Goal: Task Accomplishment & Management: Manage account settings

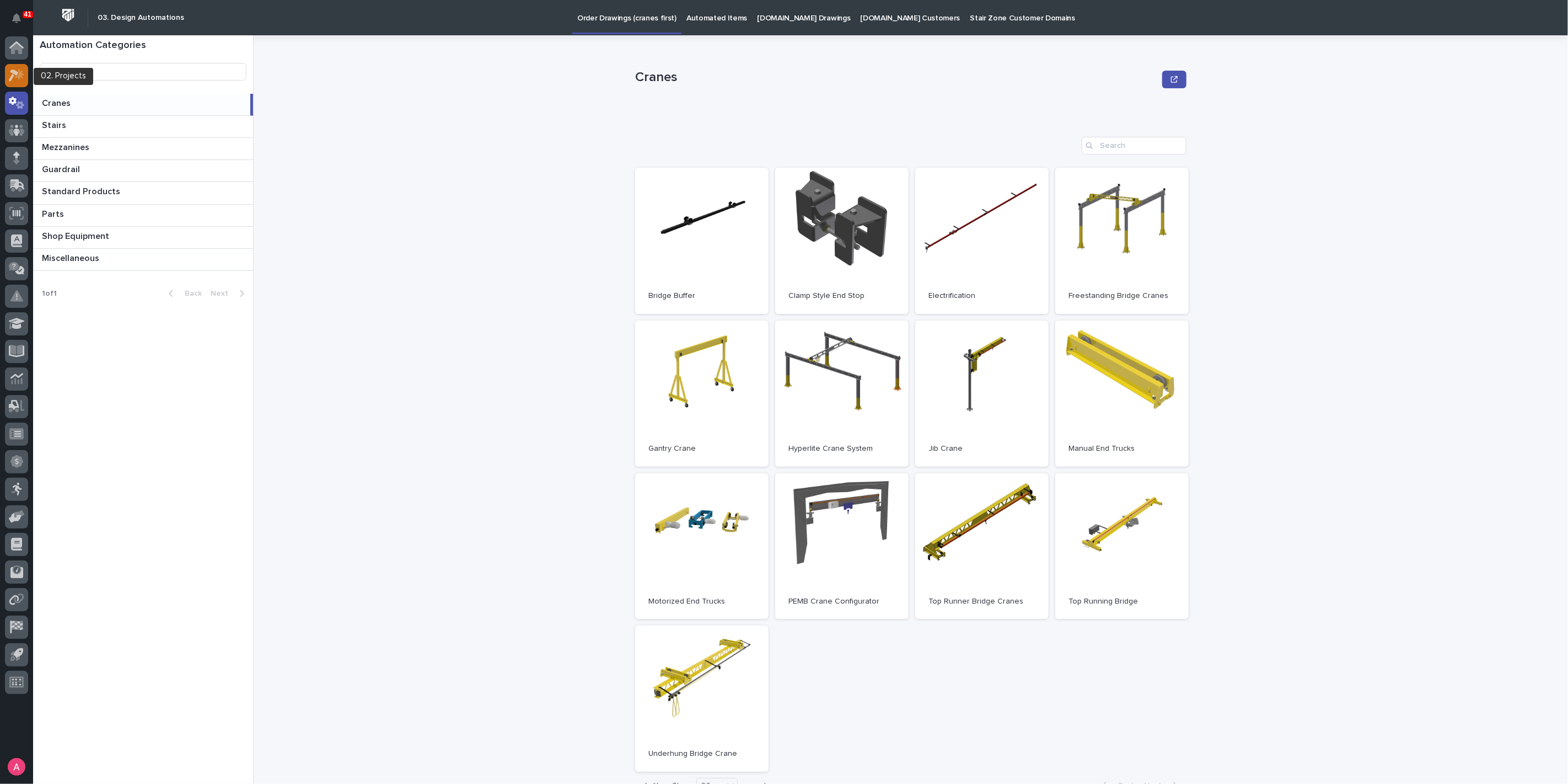
click at [20, 71] on icon at bounding box center [20, 74] width 10 height 11
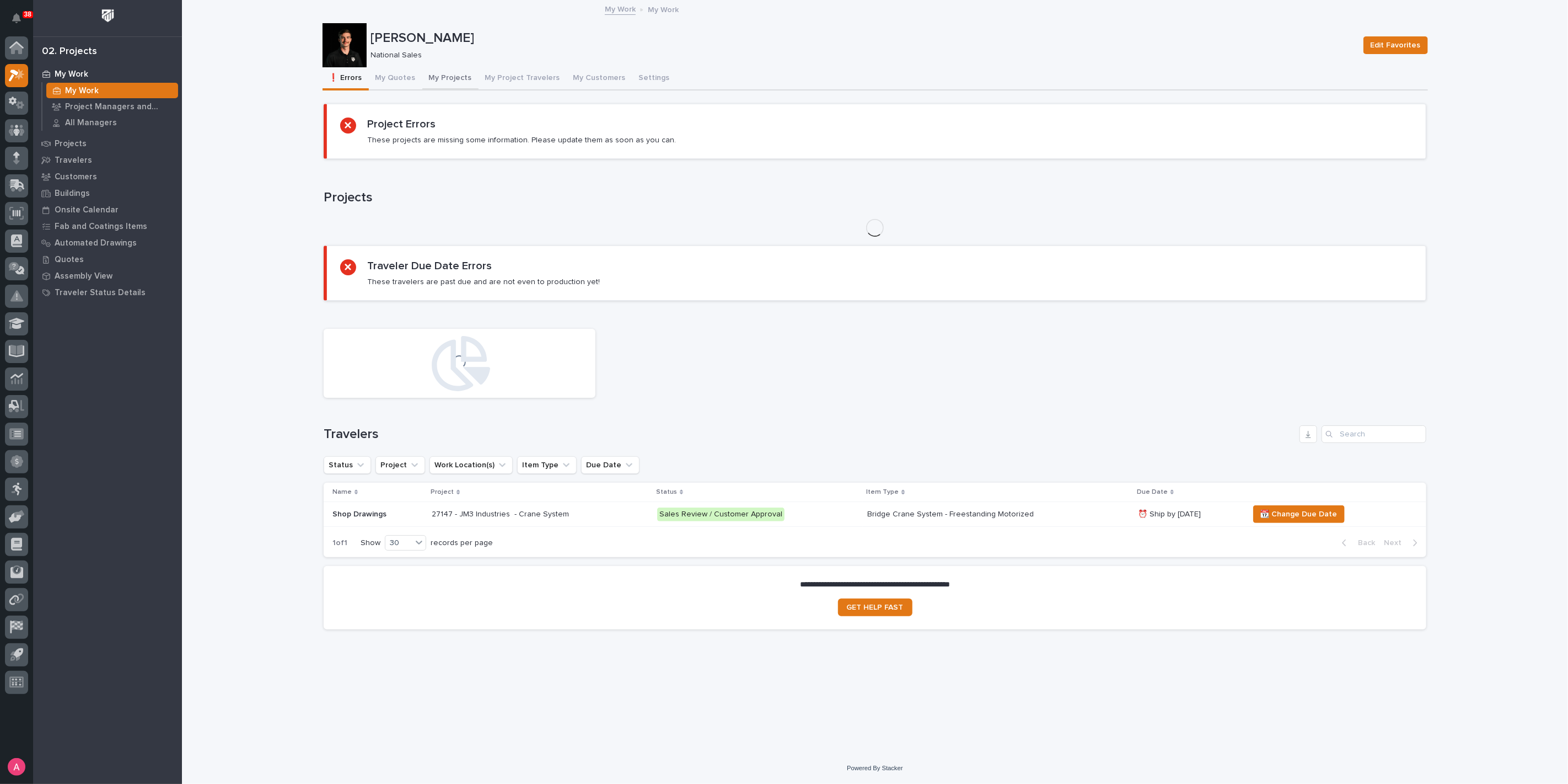
click at [431, 78] on button "My Projects" at bounding box center [450, 79] width 56 height 23
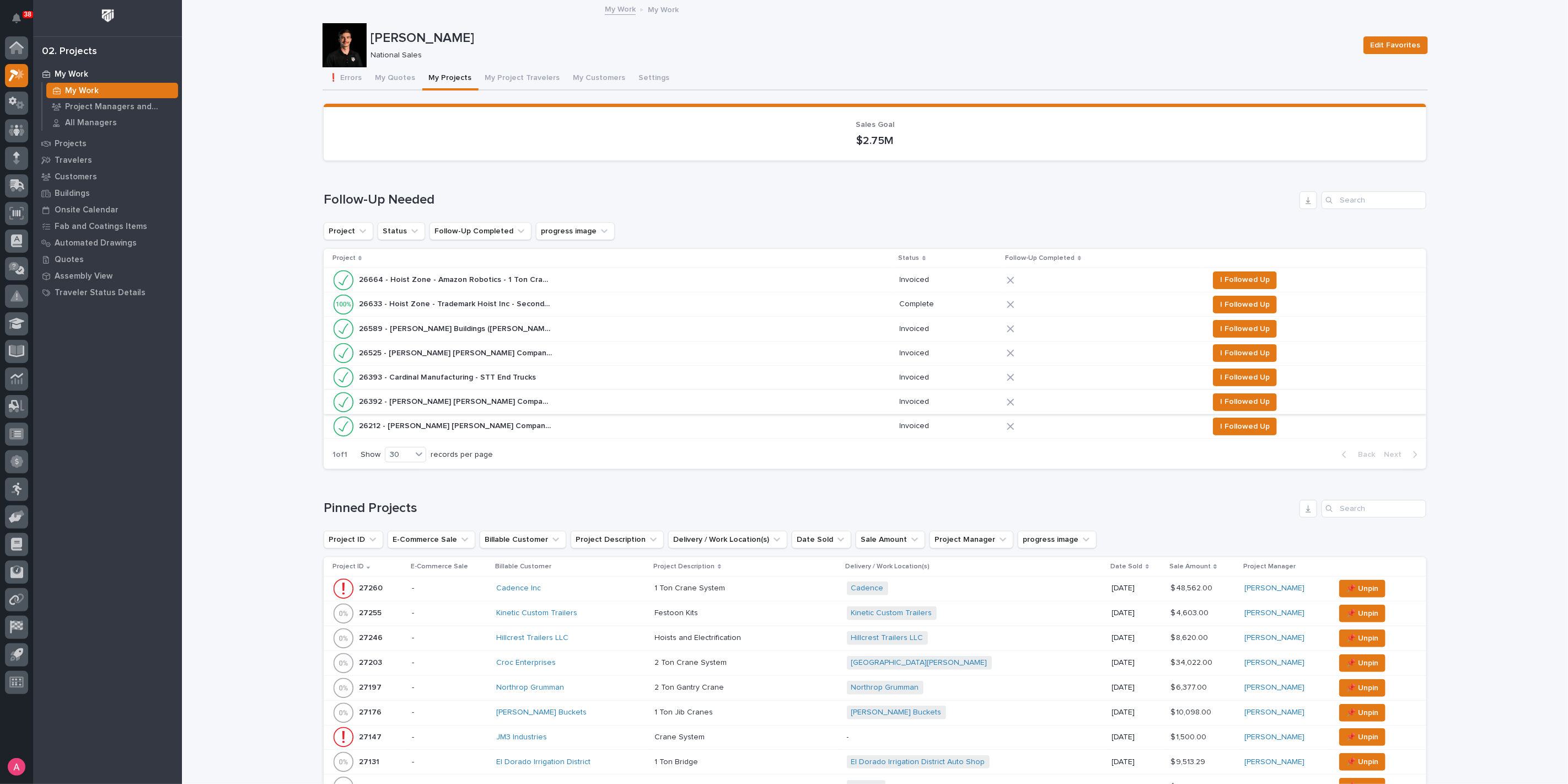
scroll to position [406, 0]
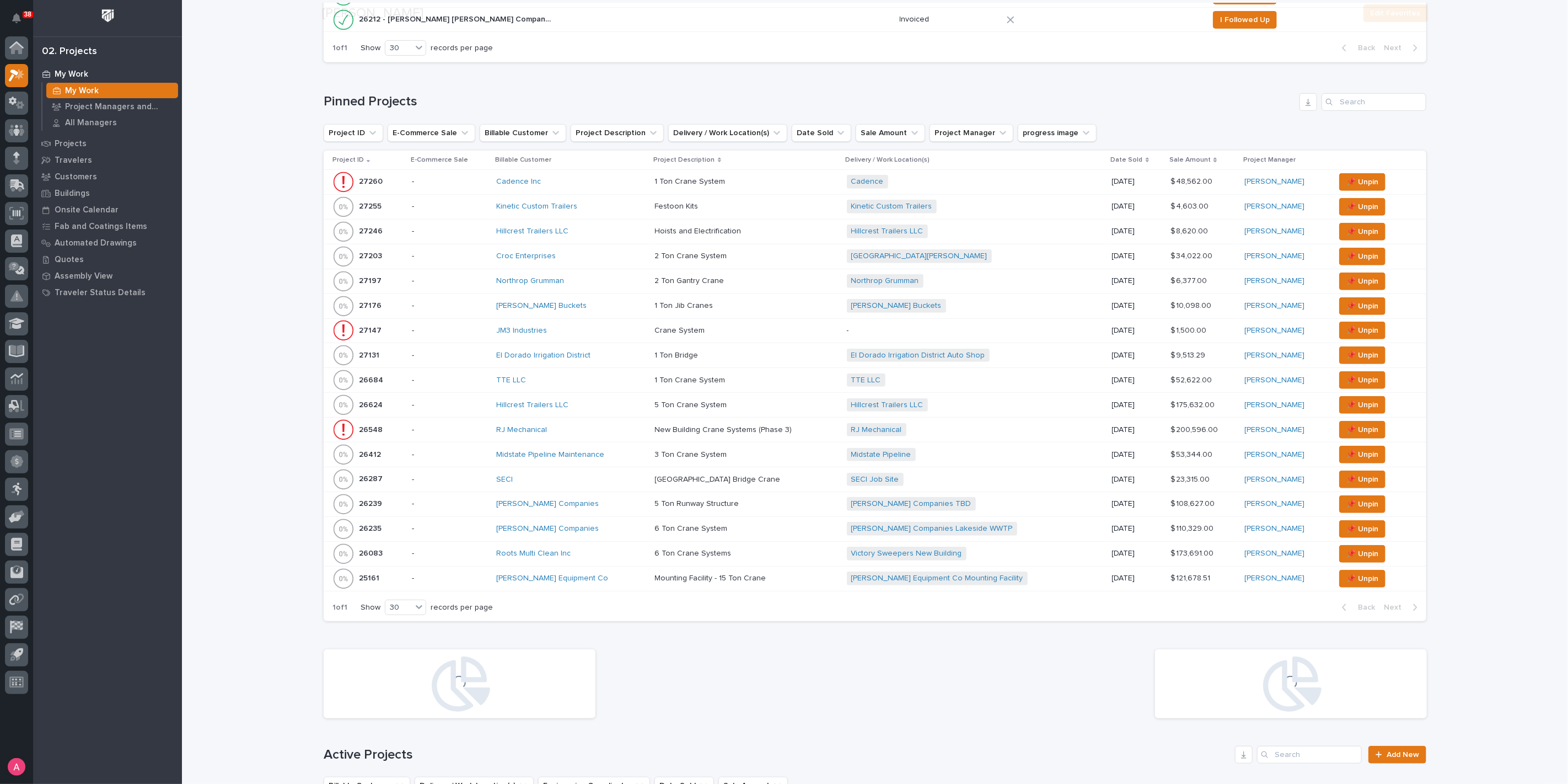
click at [578, 385] on div "TTE LLC" at bounding box center [572, 381] width 150 height 10
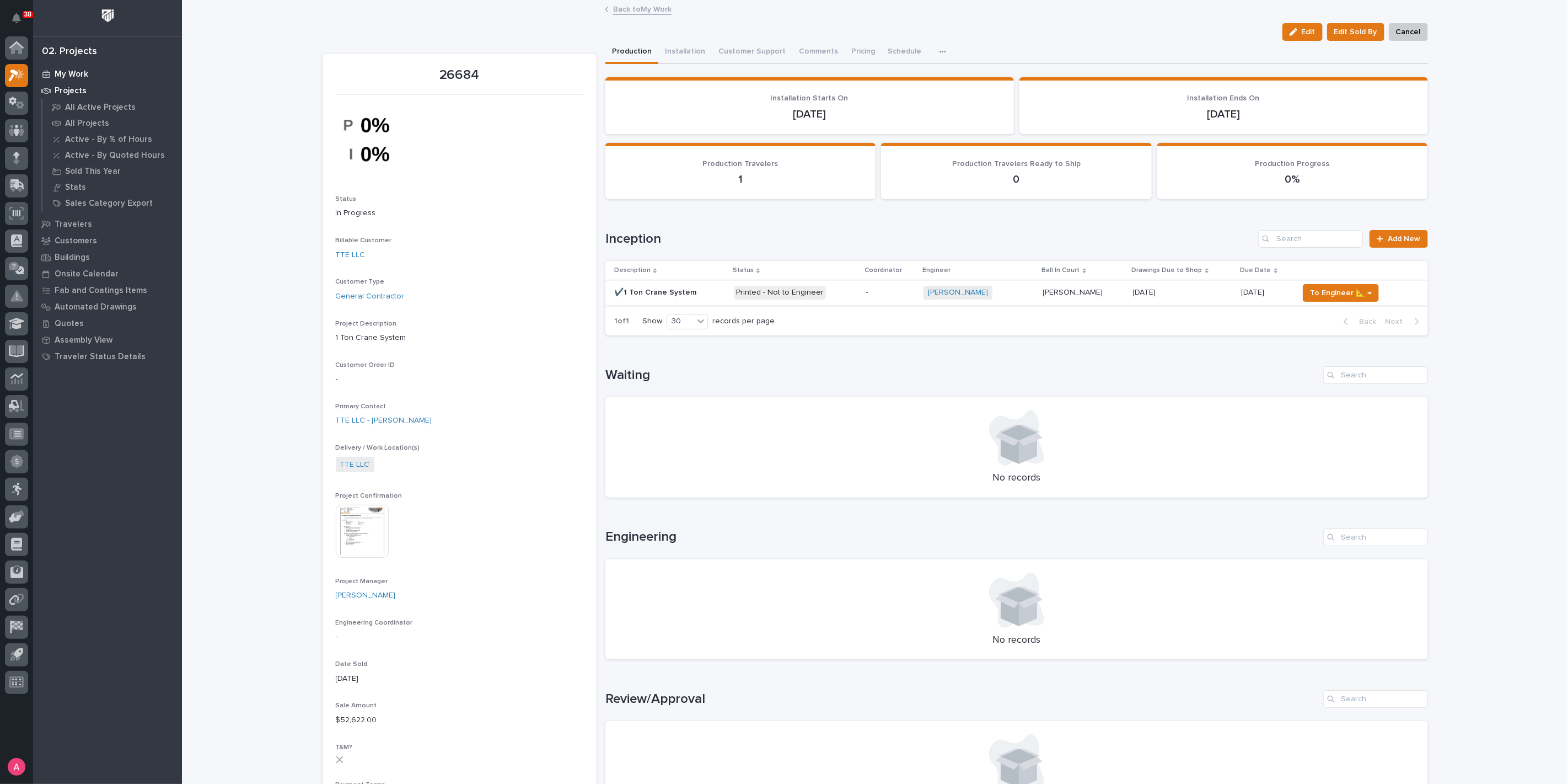
click at [81, 74] on p "My Work" at bounding box center [70, 74] width 33 height 10
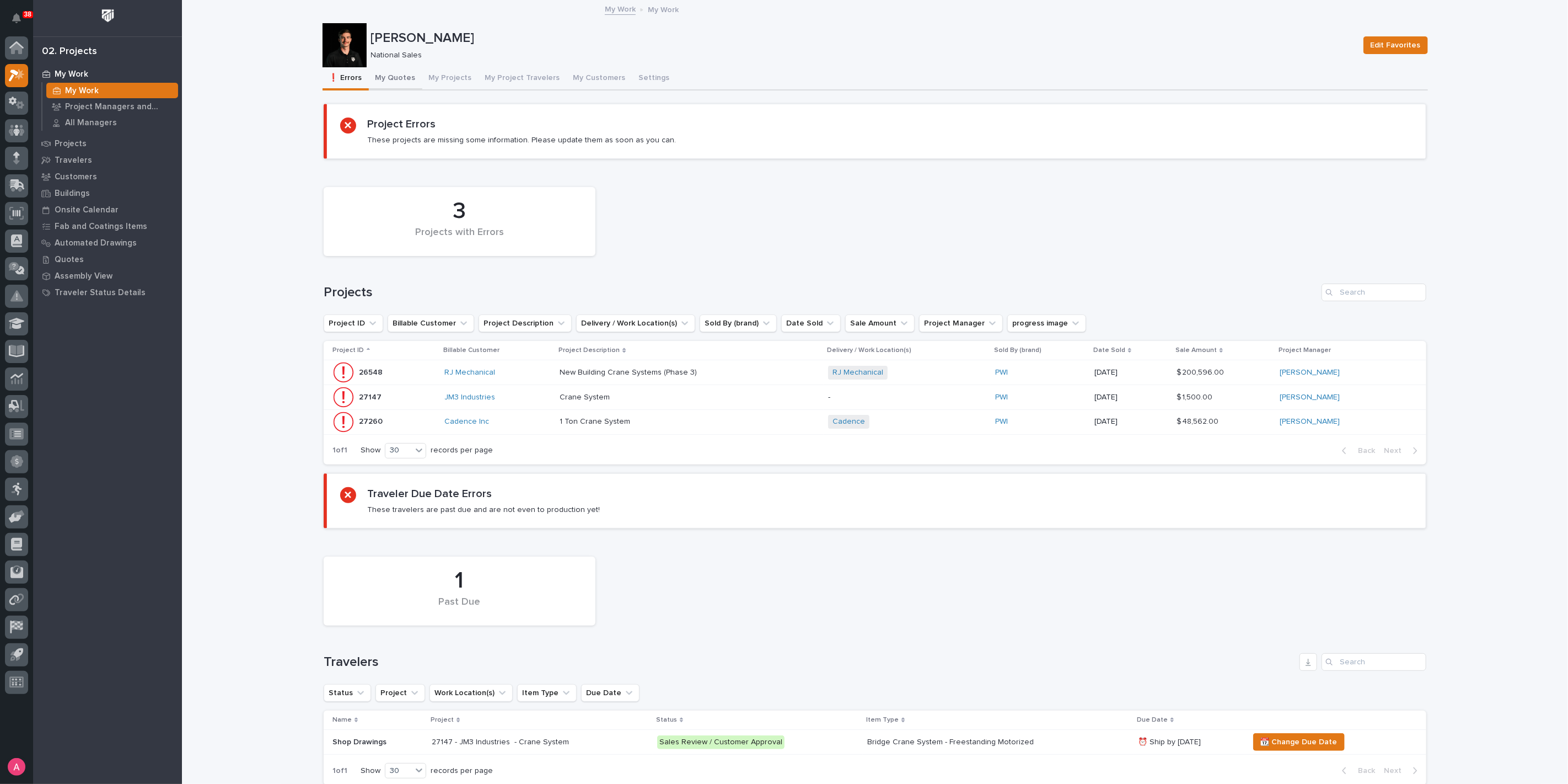
click at [394, 78] on button "My Quotes" at bounding box center [396, 79] width 53 height 23
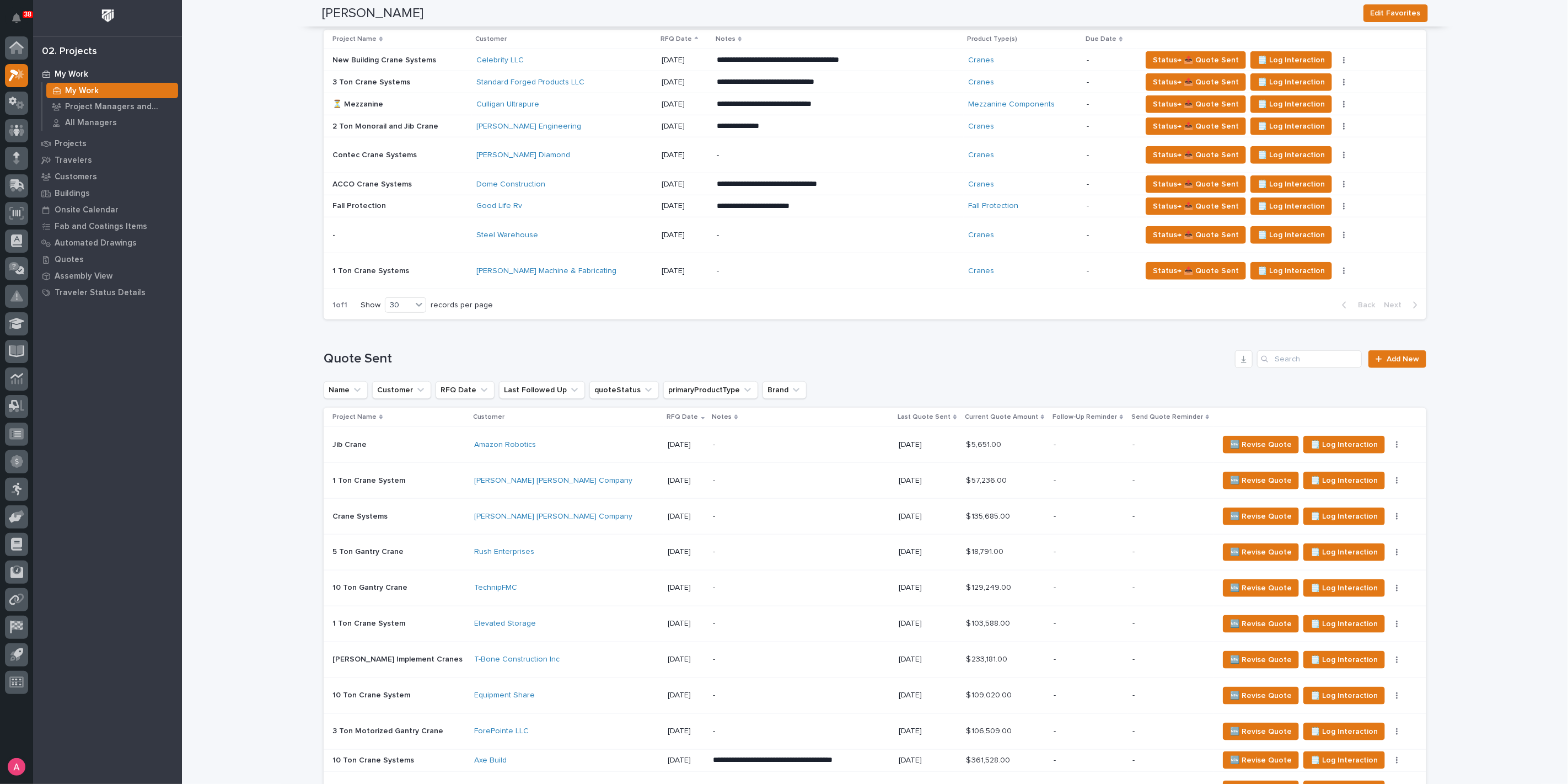
scroll to position [552, 0]
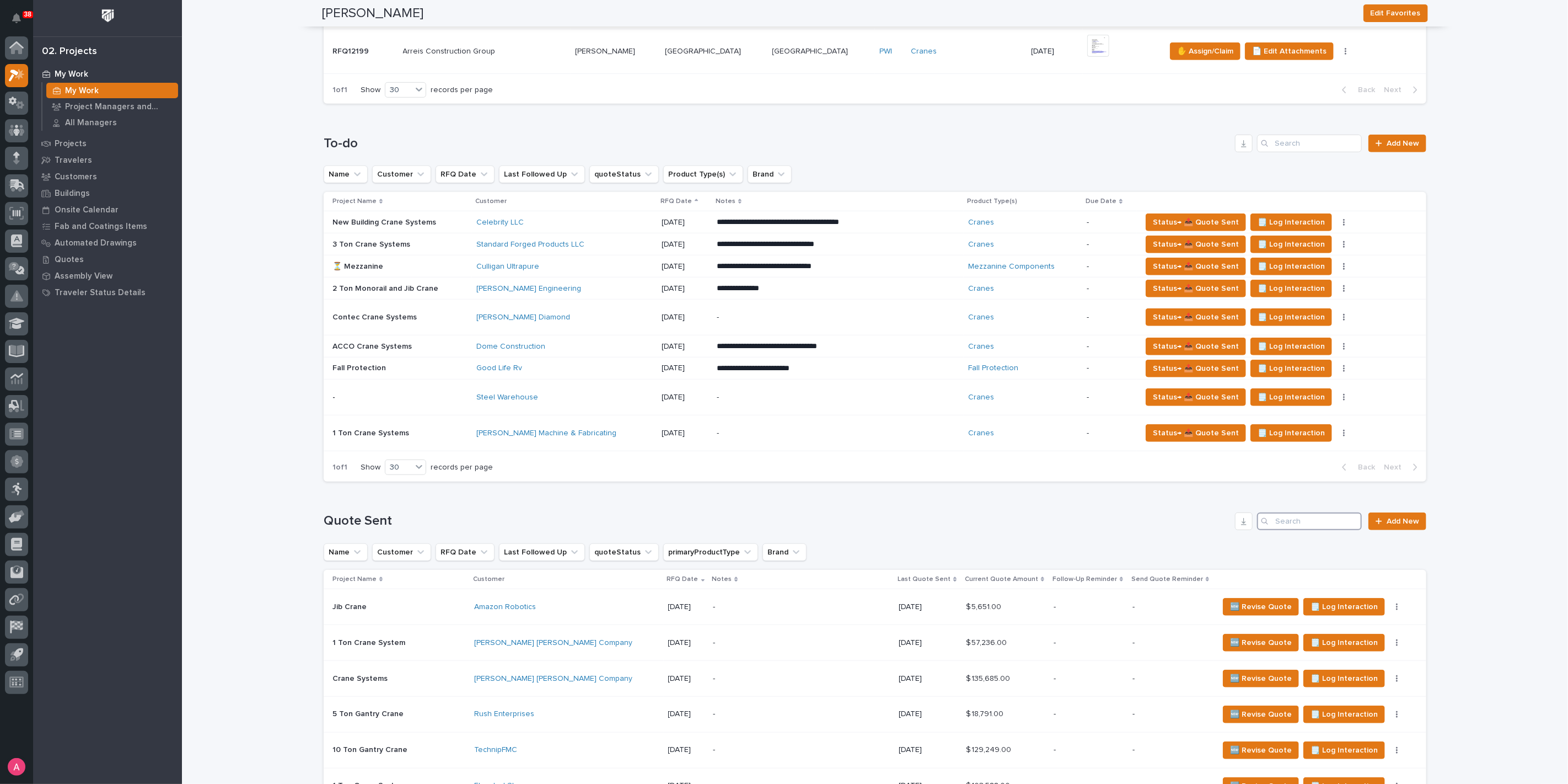
click at [1296, 522] on input "Search" at bounding box center [1310, 520] width 105 height 18
type input "rocket lab"
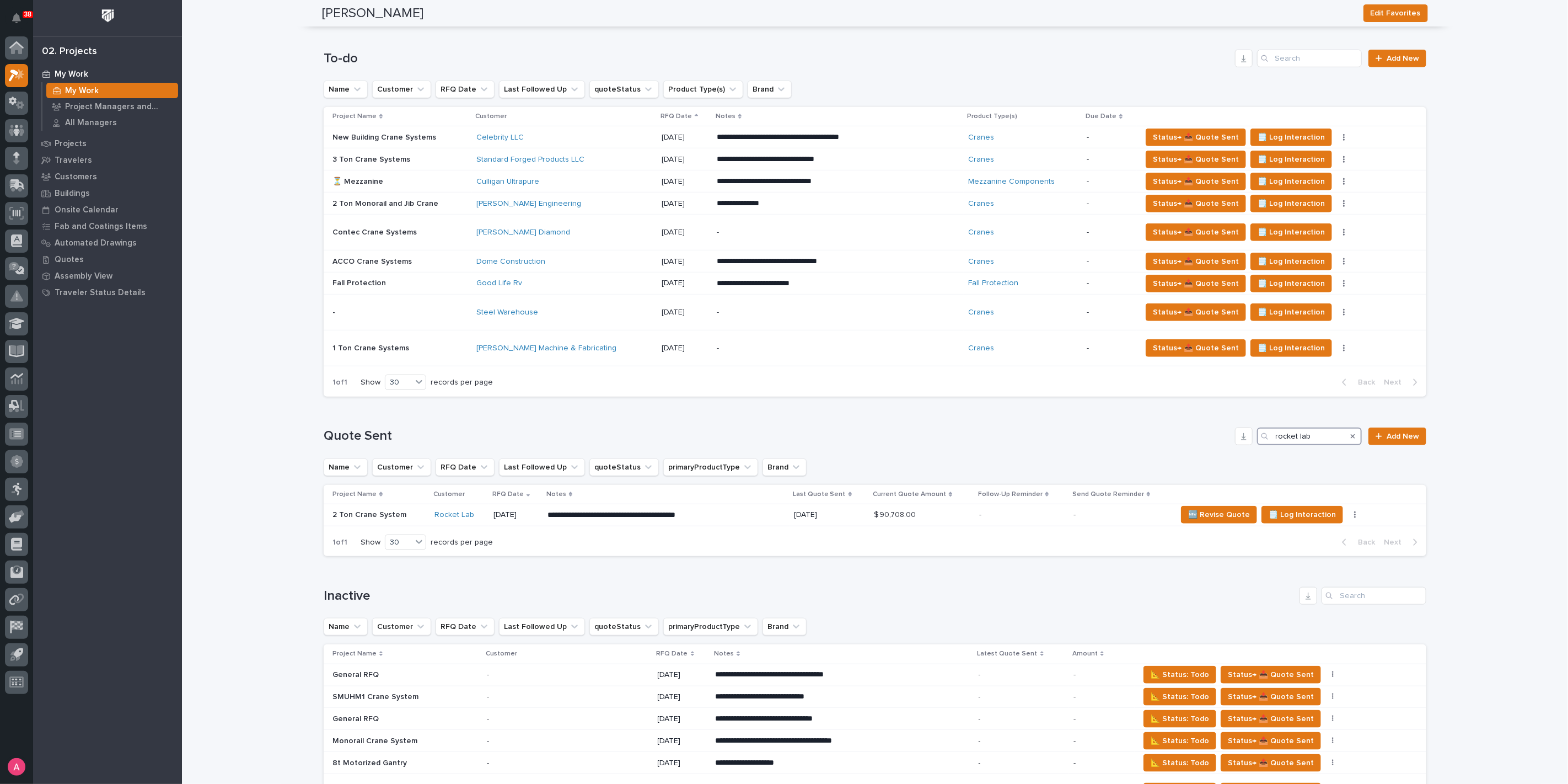
scroll to position [674, 0]
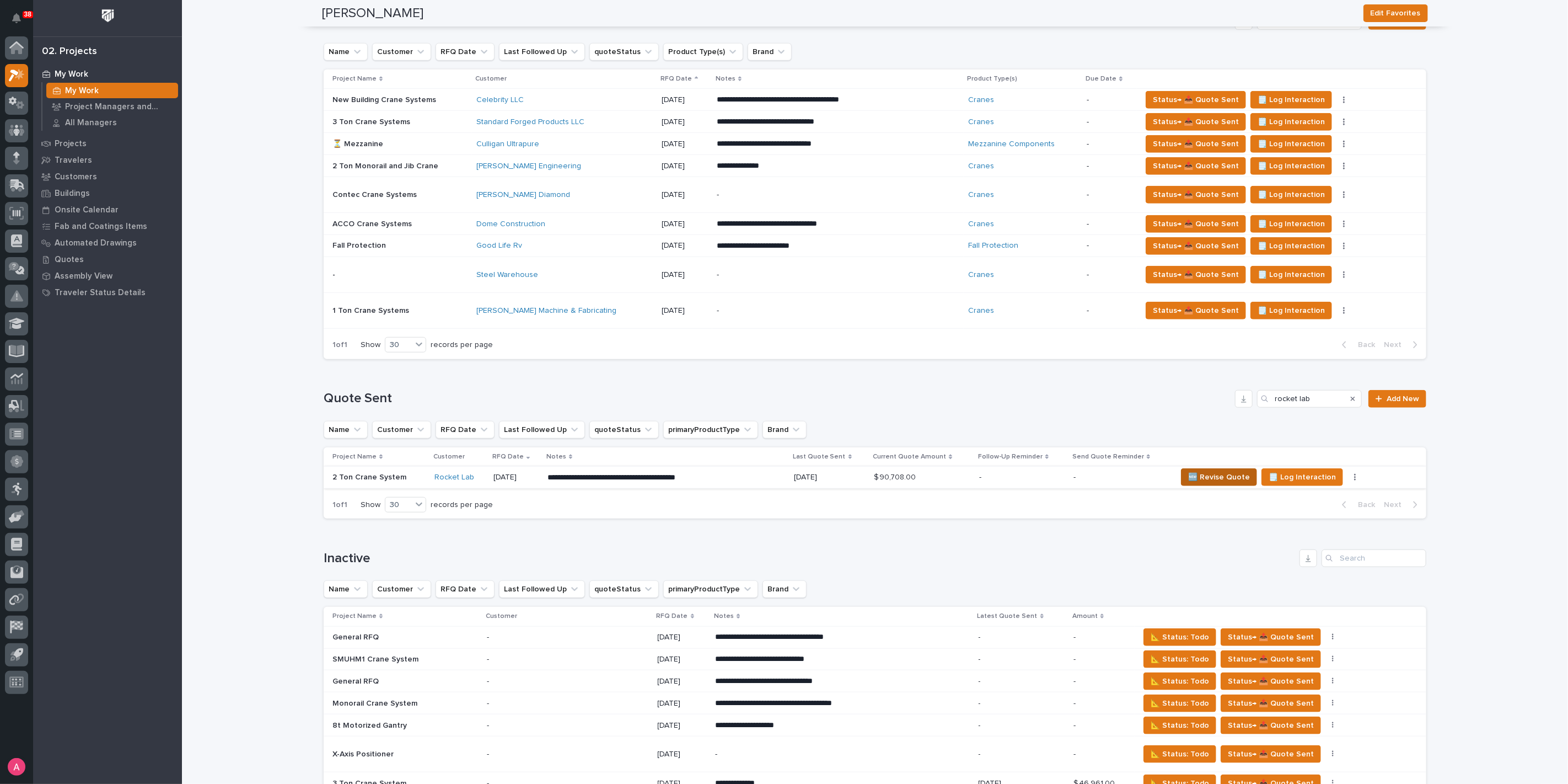
click at [1202, 475] on span "🆕 Revise Quote" at bounding box center [1219, 477] width 62 height 13
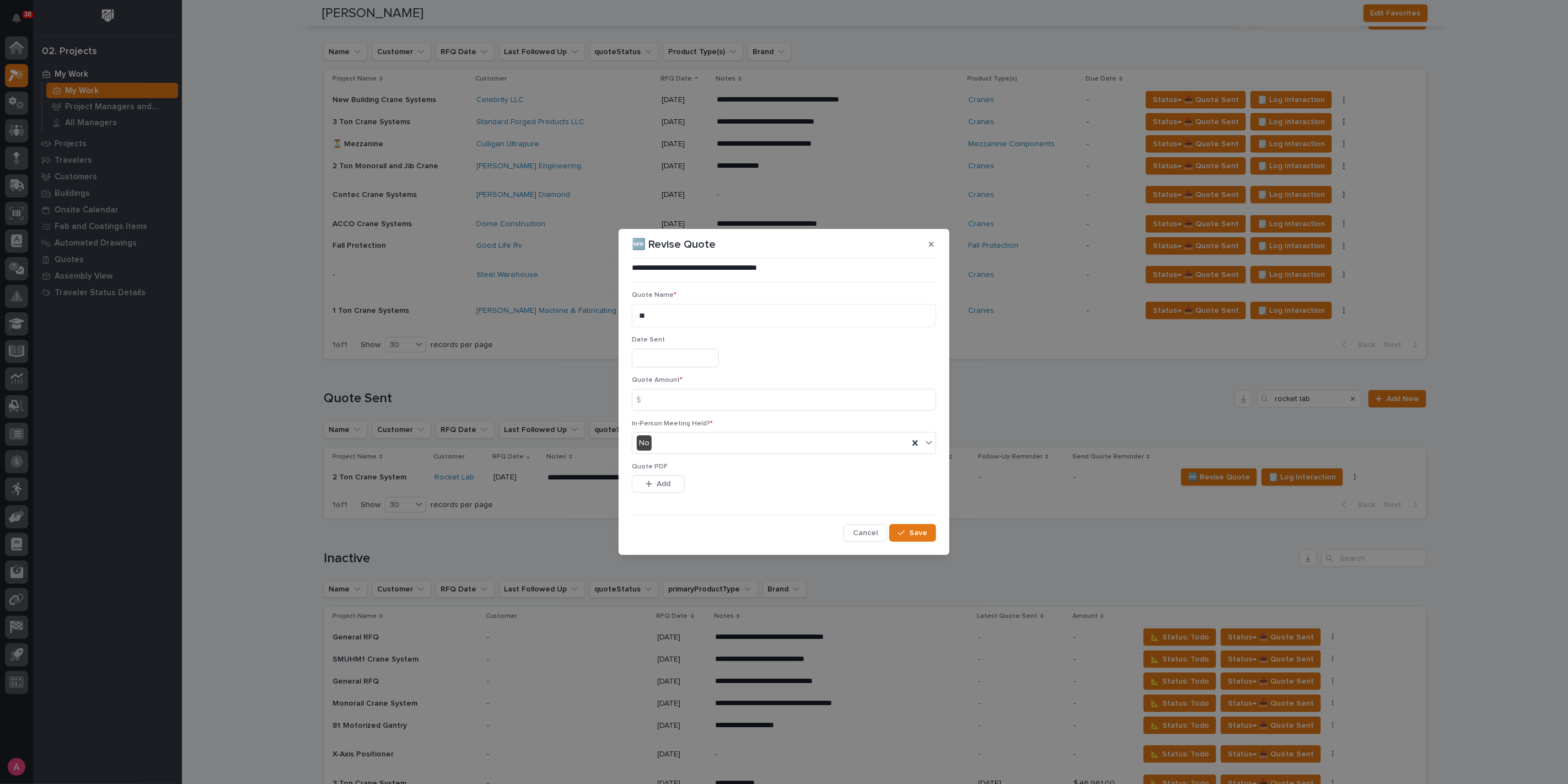
click at [681, 362] on input "text" at bounding box center [676, 358] width 88 height 19
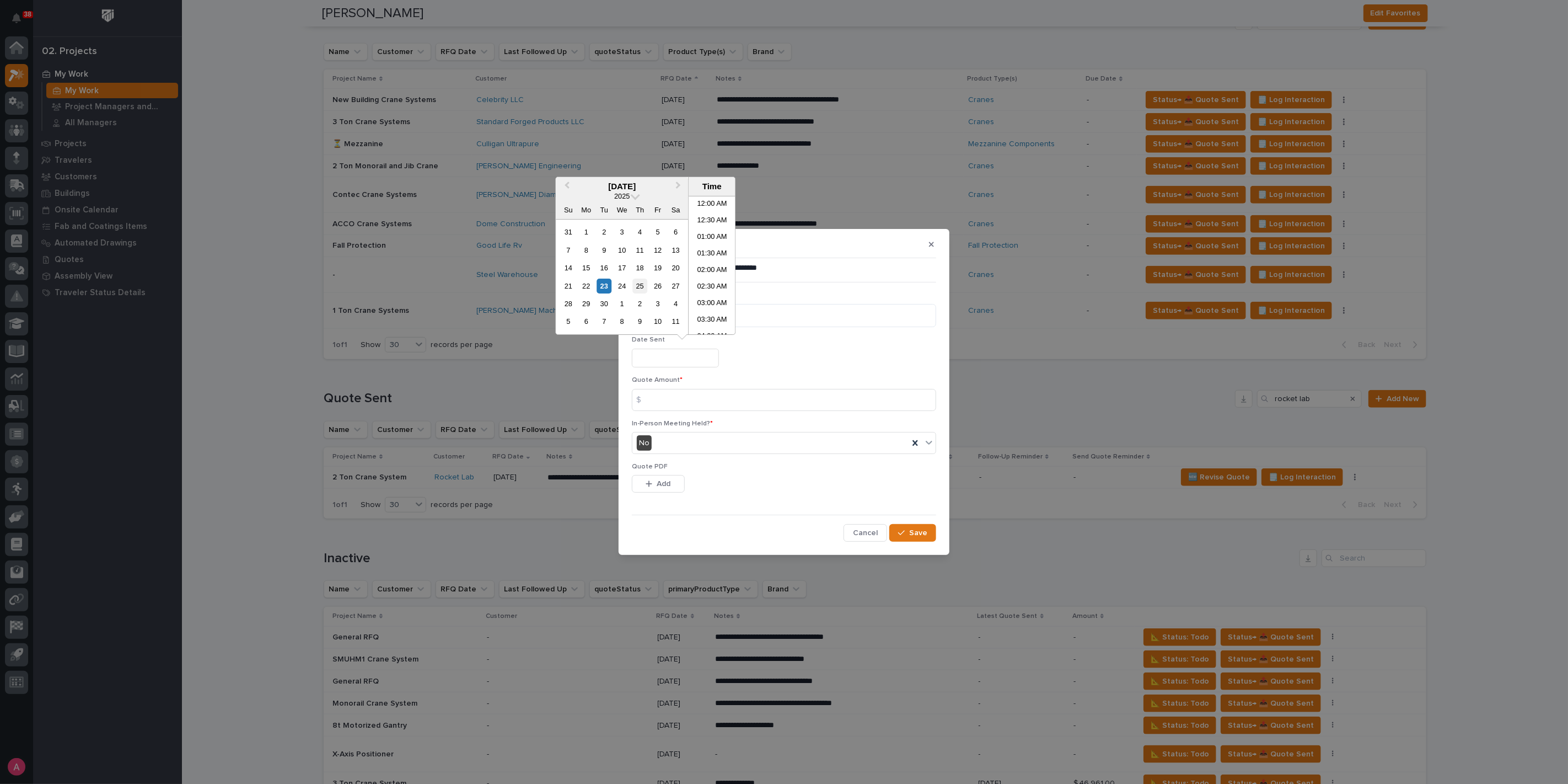
scroll to position [170, 0]
drag, startPoint x: 601, startPoint y: 287, endPoint x: 629, endPoint y: 305, distance: 33.3
click at [603, 287] on div "23" at bounding box center [604, 286] width 15 height 15
type input "**********"
click at [692, 403] on input at bounding box center [784, 400] width 304 height 22
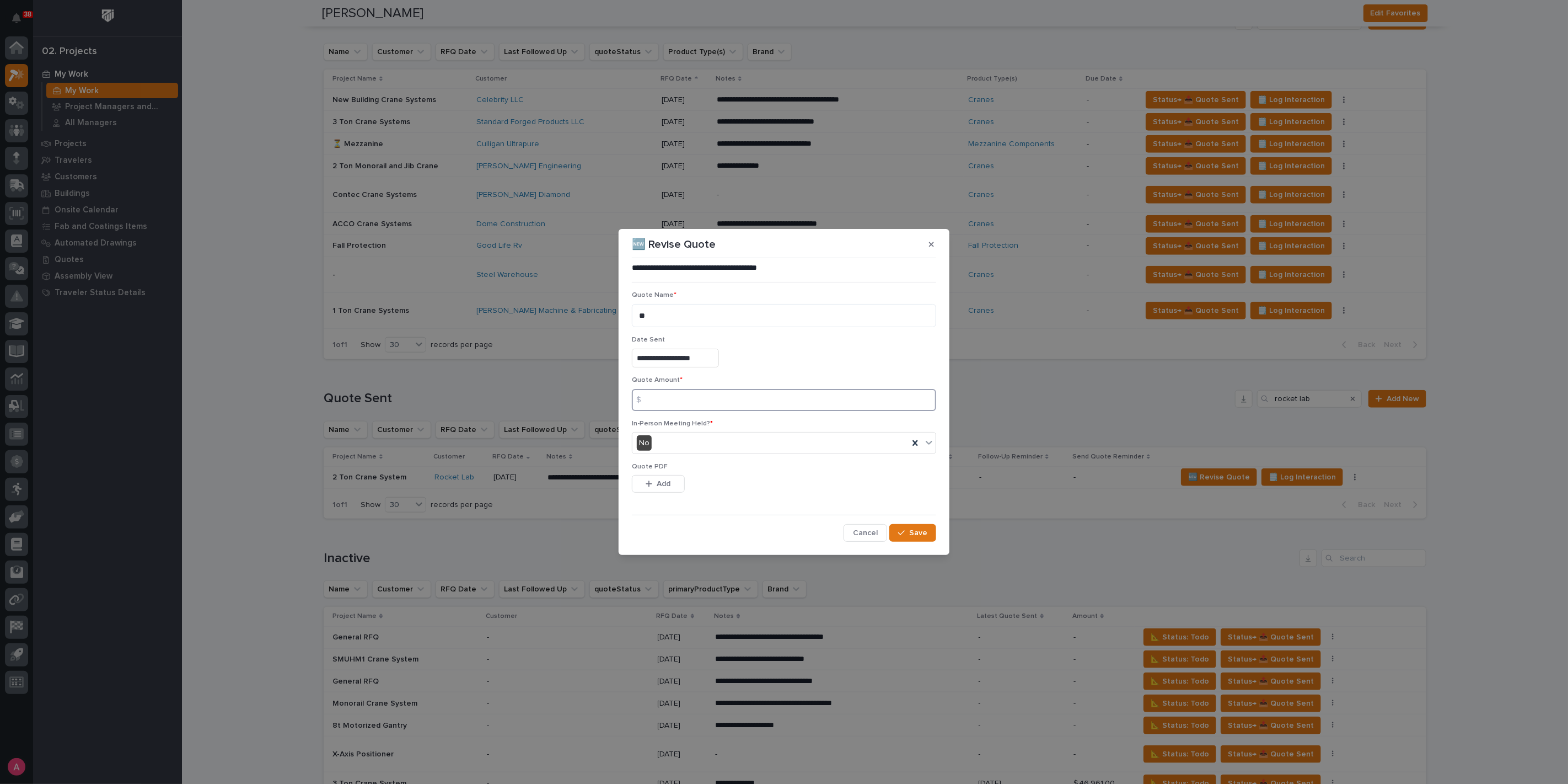
click at [696, 398] on input at bounding box center [784, 400] width 304 height 22
type input "98809"
click at [656, 491] on button "Add" at bounding box center [658, 483] width 53 height 18
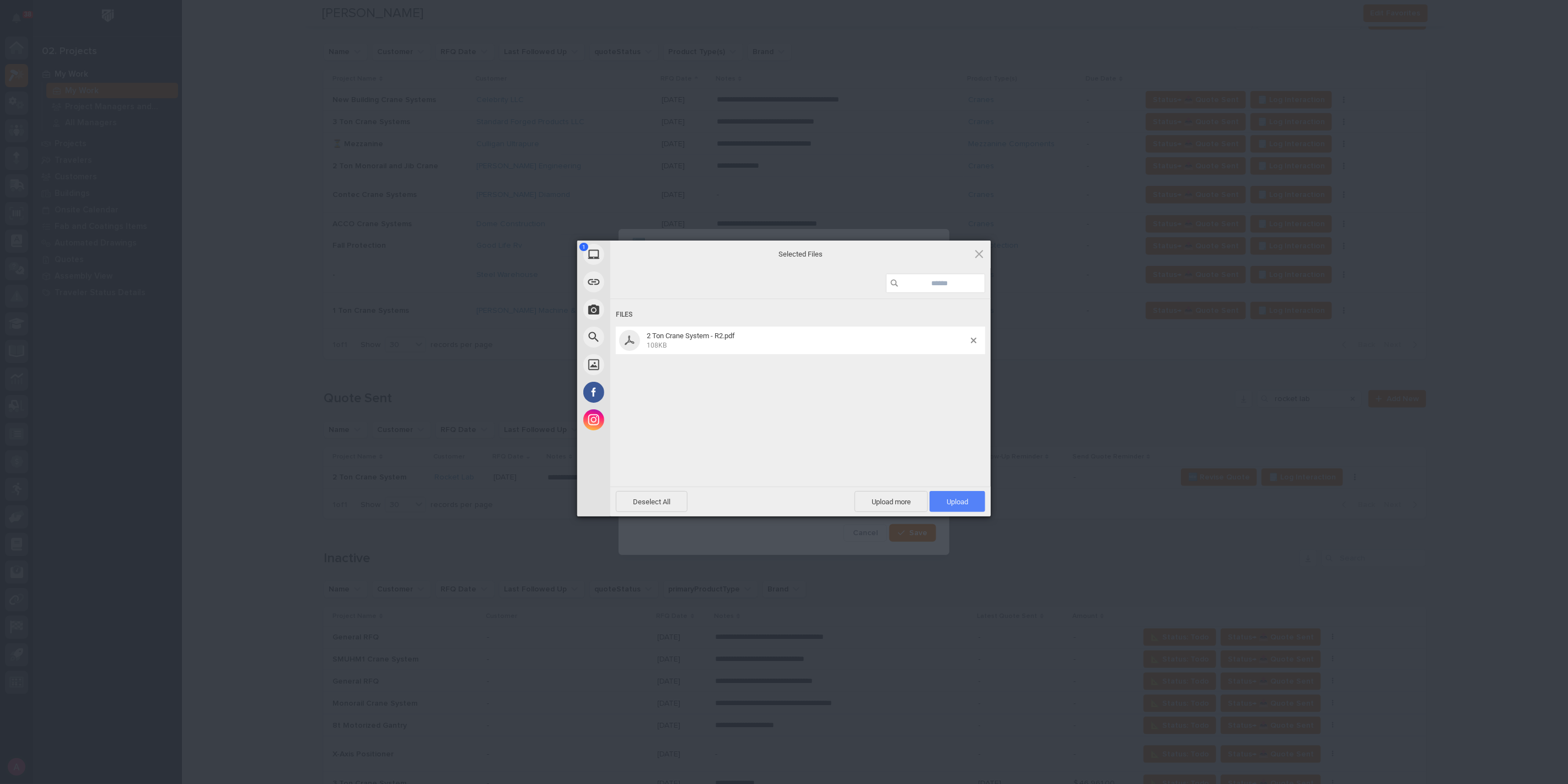
click at [971, 491] on span "Upload 1" at bounding box center [957, 501] width 56 height 21
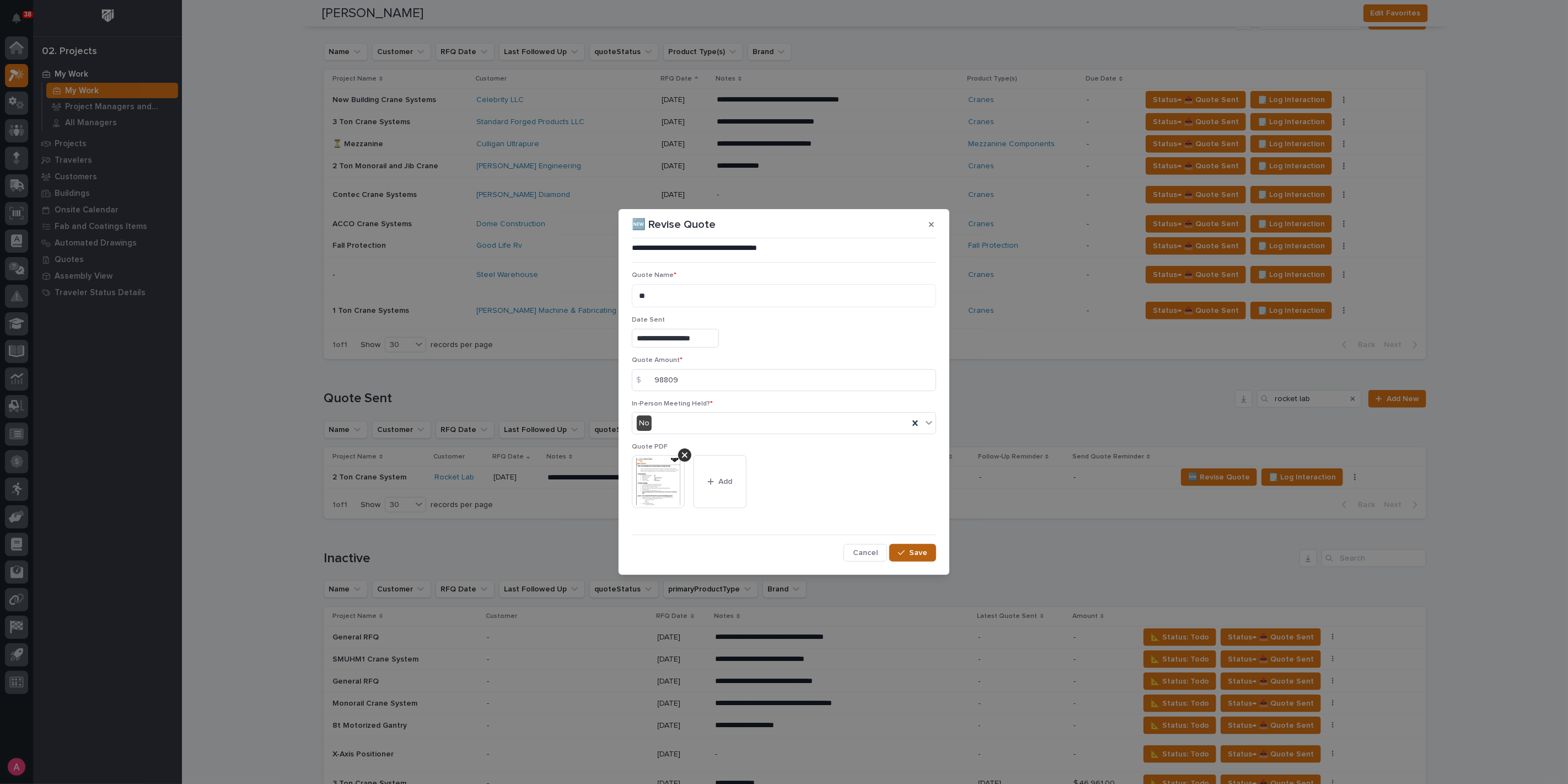
click at [916, 556] on span "Save" at bounding box center [918, 553] width 18 height 10
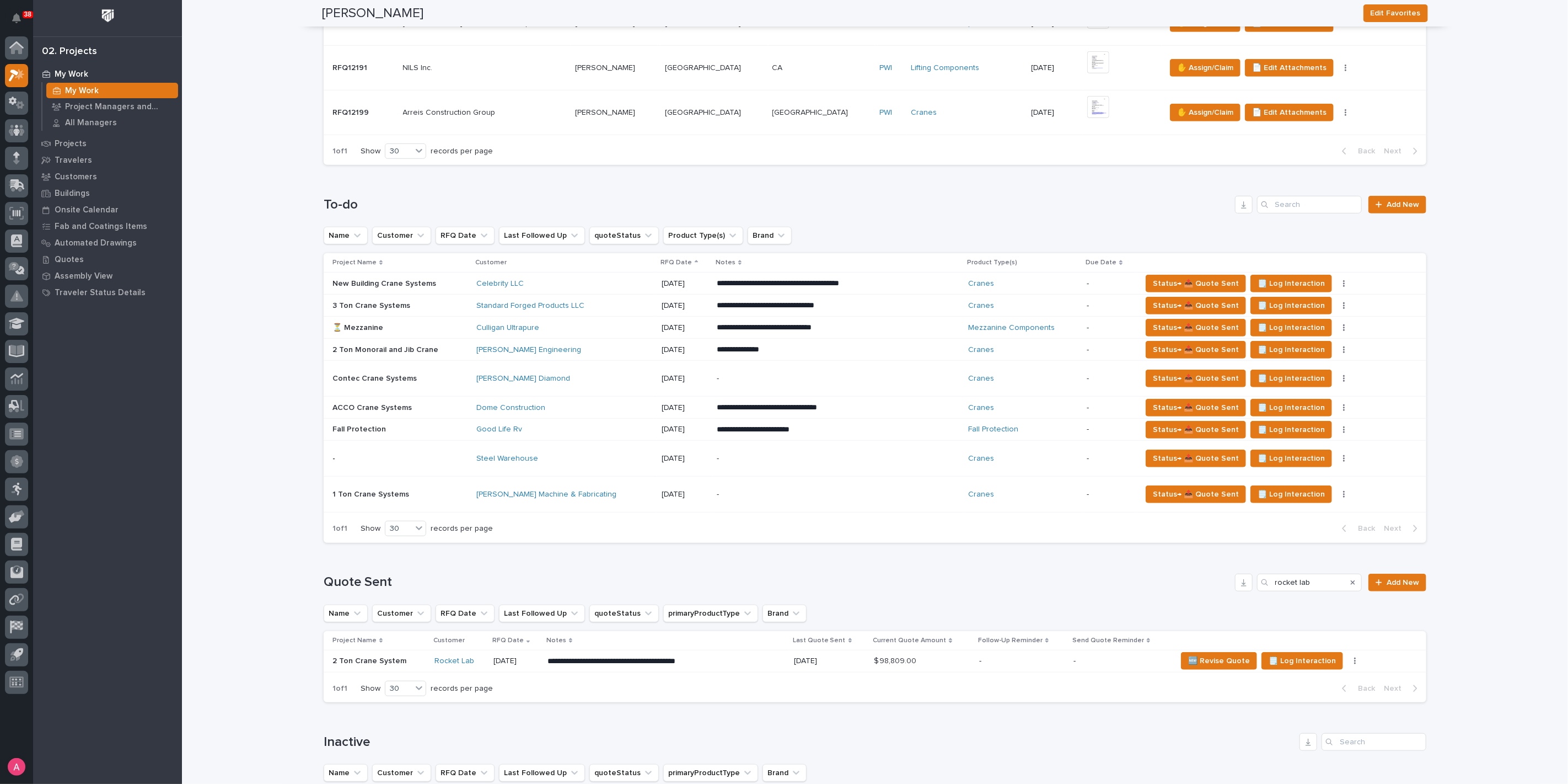
scroll to position [490, 0]
click at [911, 557] on div "**********" at bounding box center [874, 632] width 1103 height 160
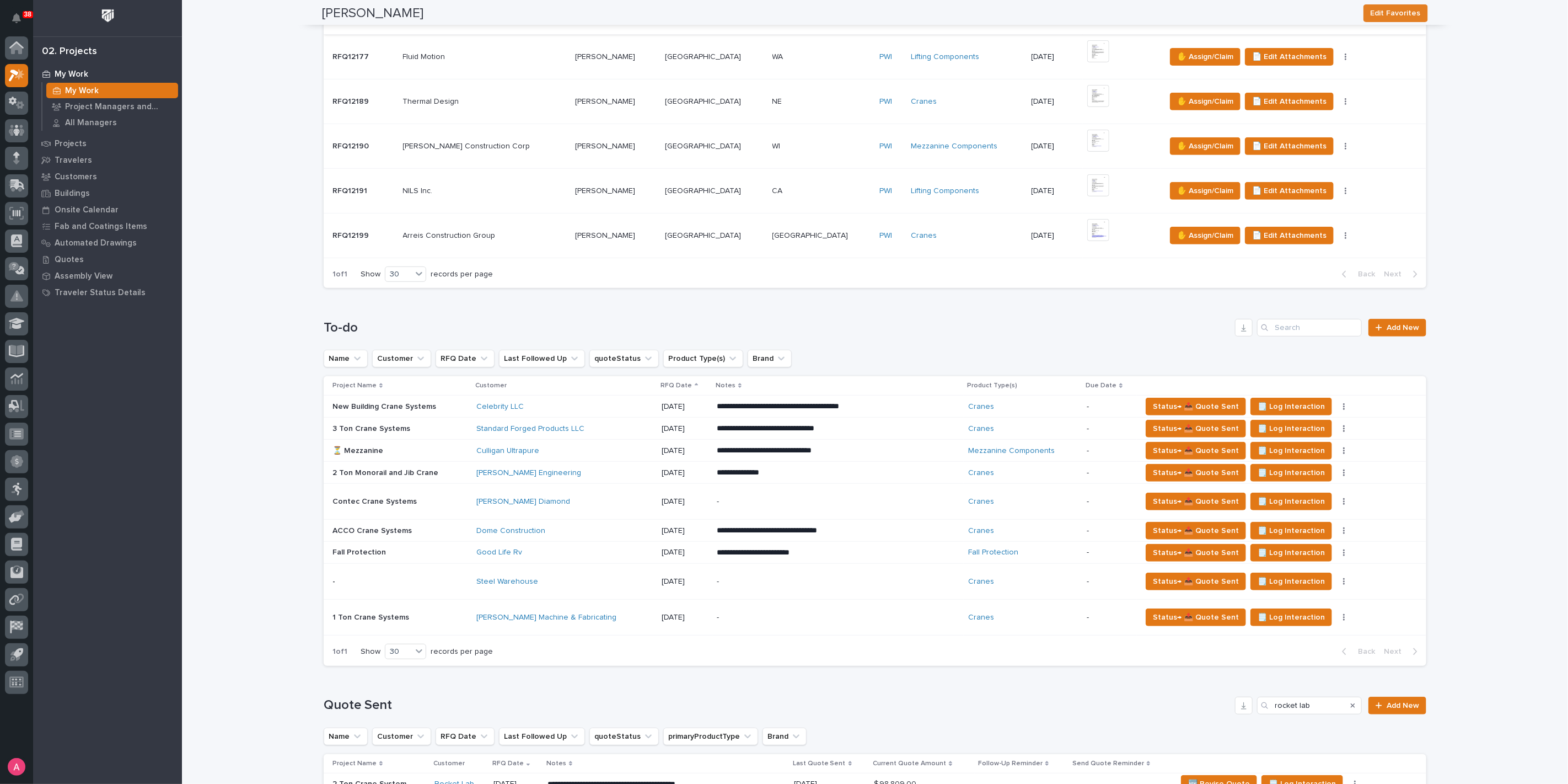
scroll to position [0, 0]
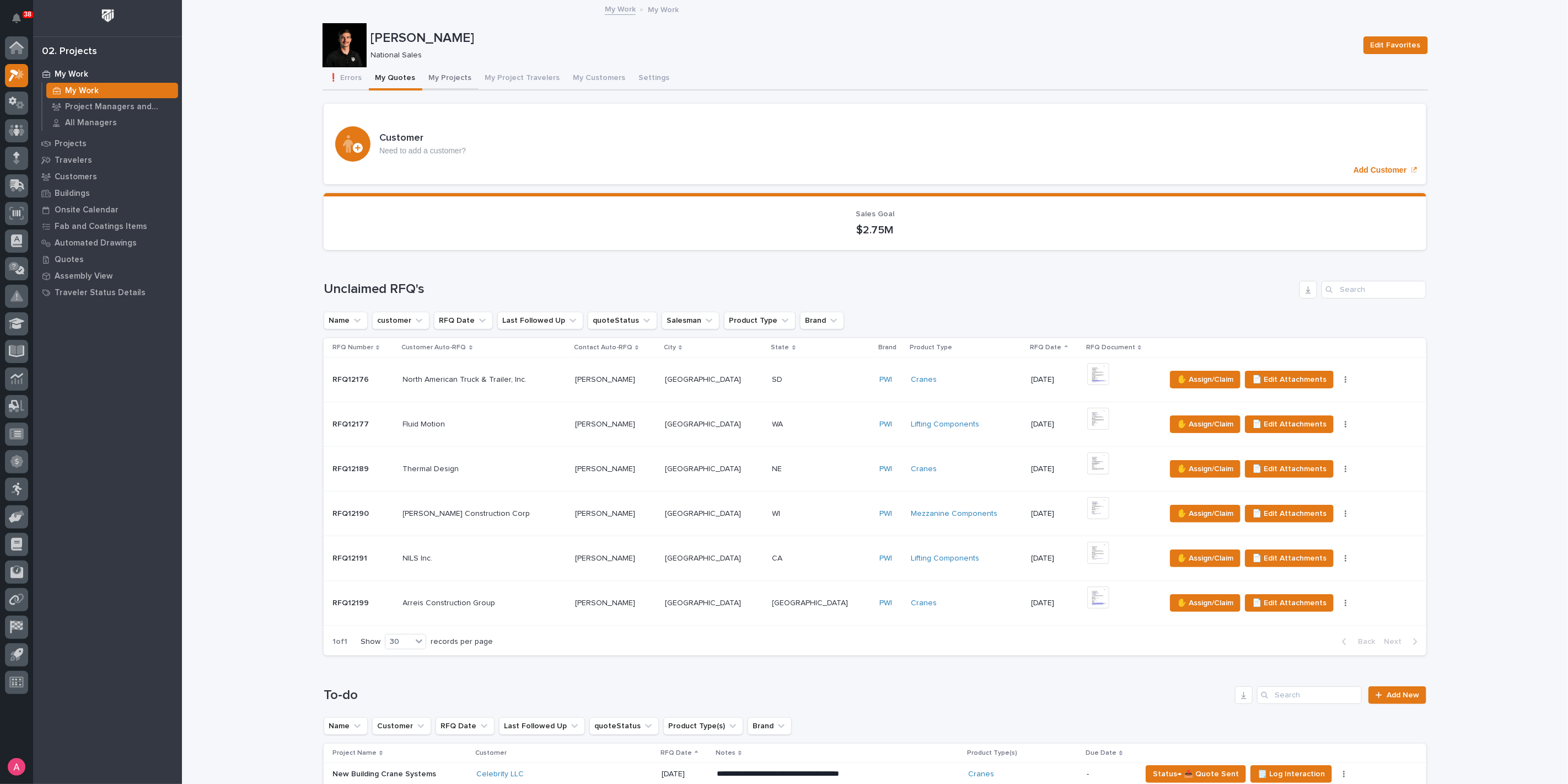
click at [438, 77] on button "My Projects" at bounding box center [450, 79] width 56 height 23
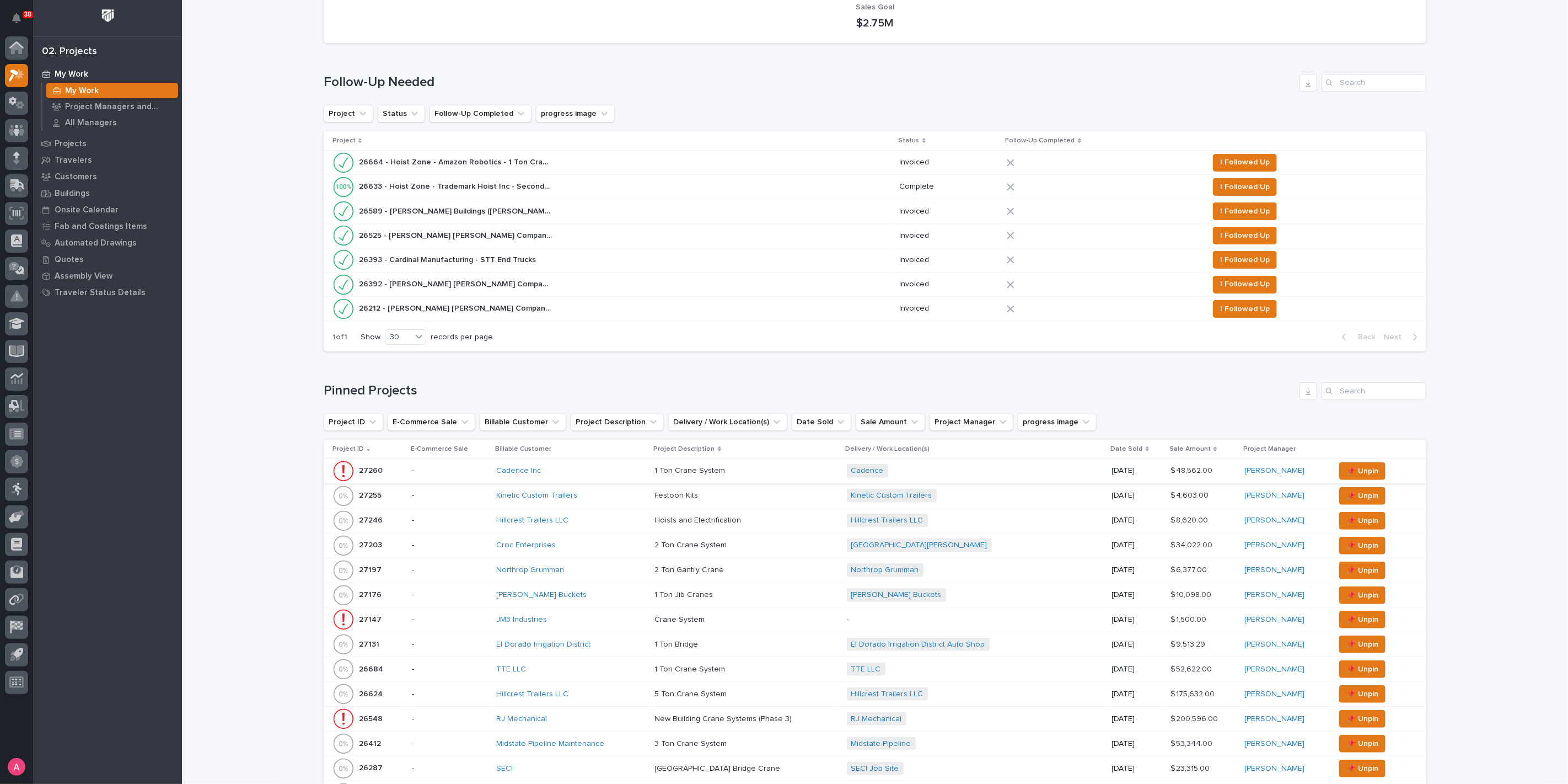
scroll to position [123, 0]
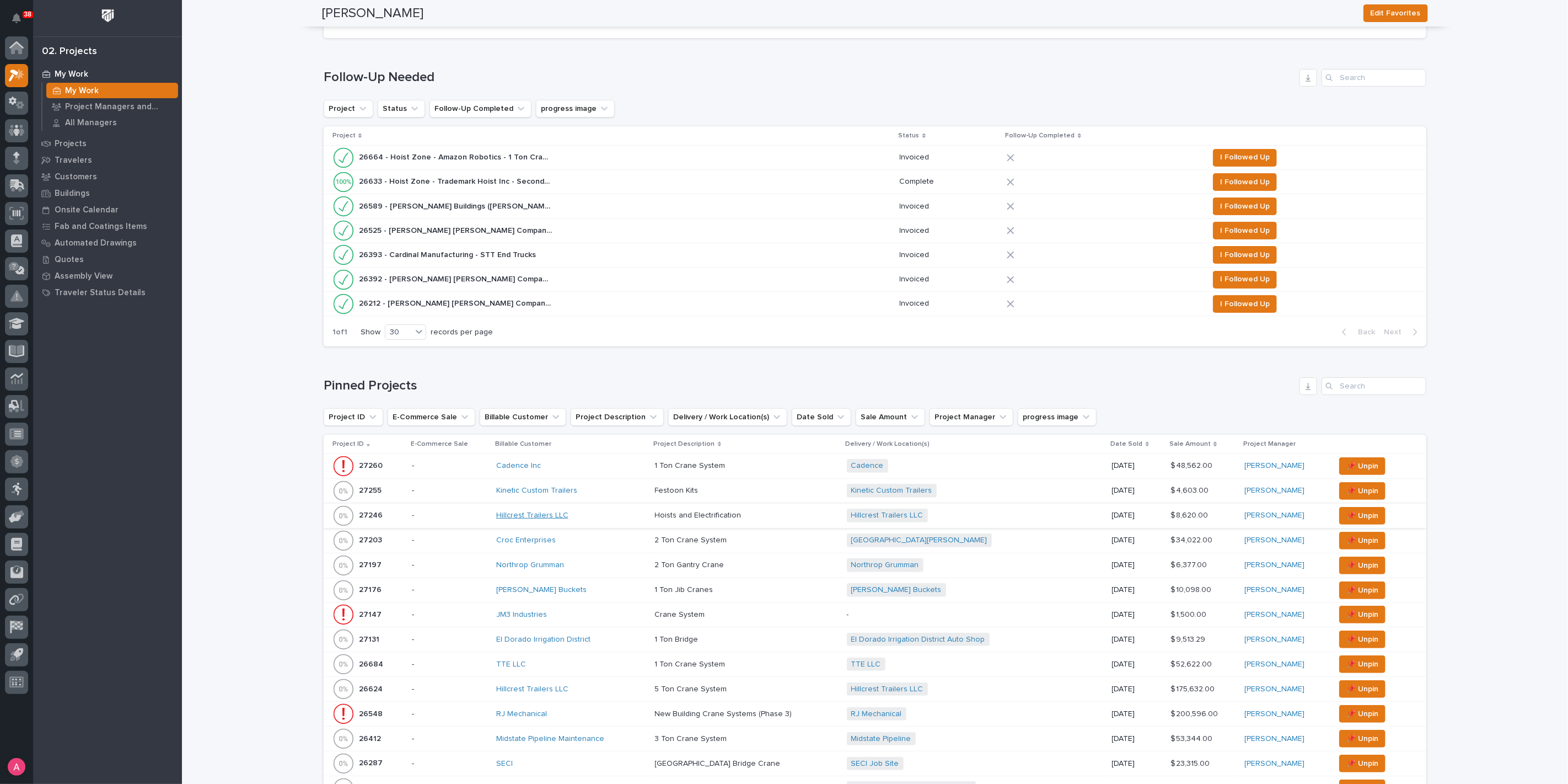
click at [547, 515] on link "Hillcrest Trailers LLC" at bounding box center [533, 516] width 72 height 10
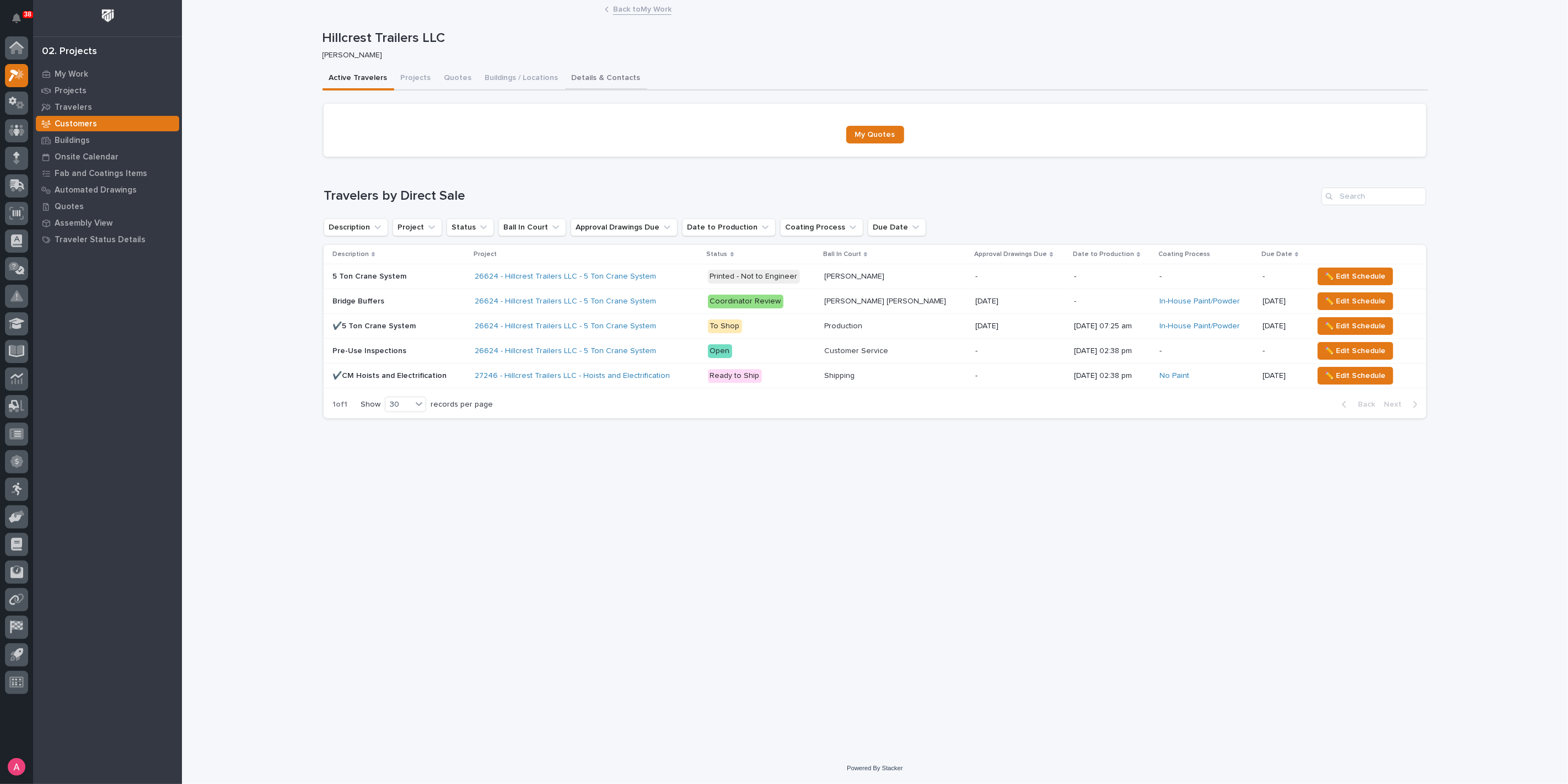
click at [599, 84] on button "Details & Contacts" at bounding box center [606, 79] width 82 height 23
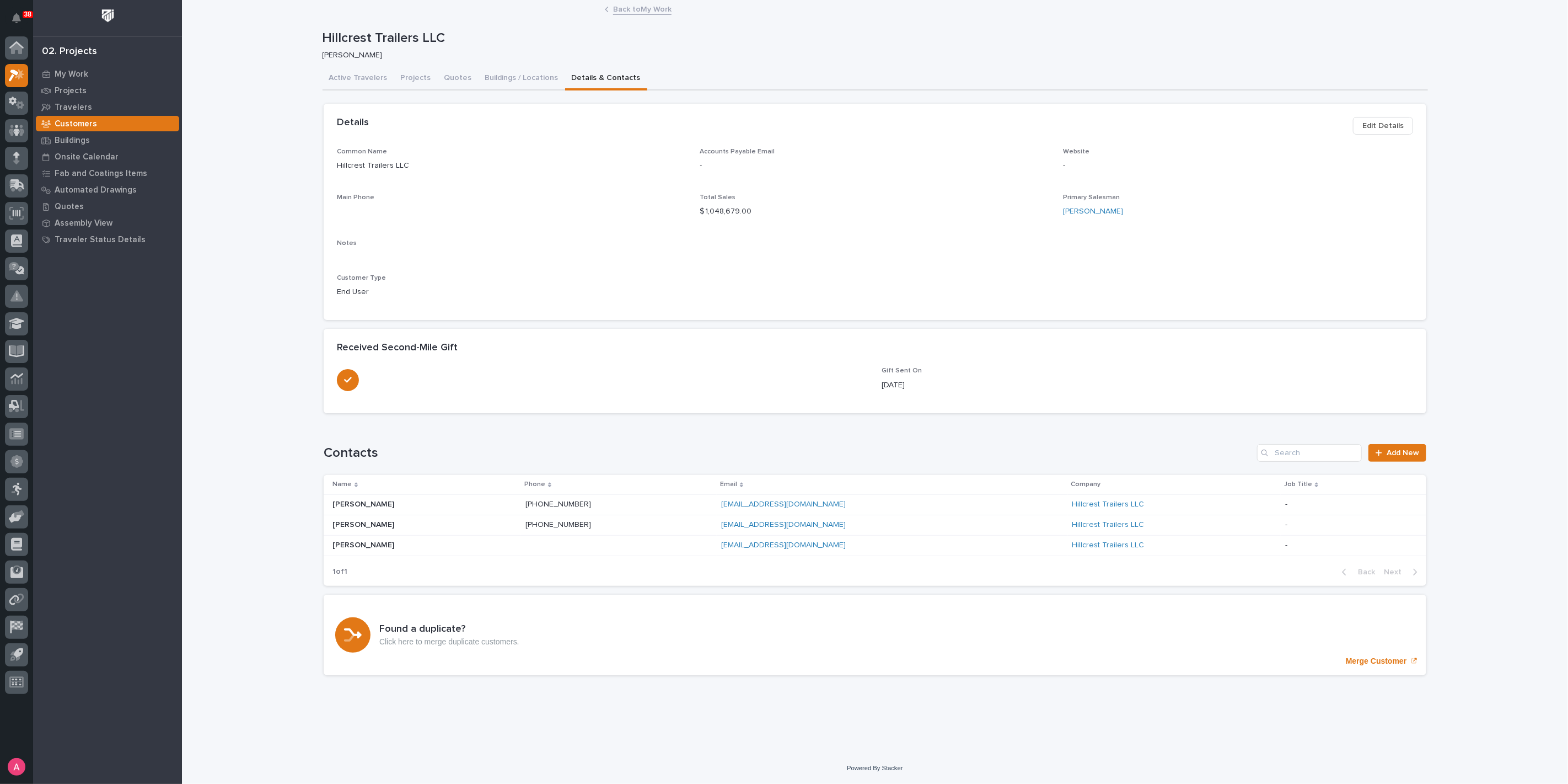
click at [641, 11] on link "Back to My Work" at bounding box center [642, 8] width 58 height 12
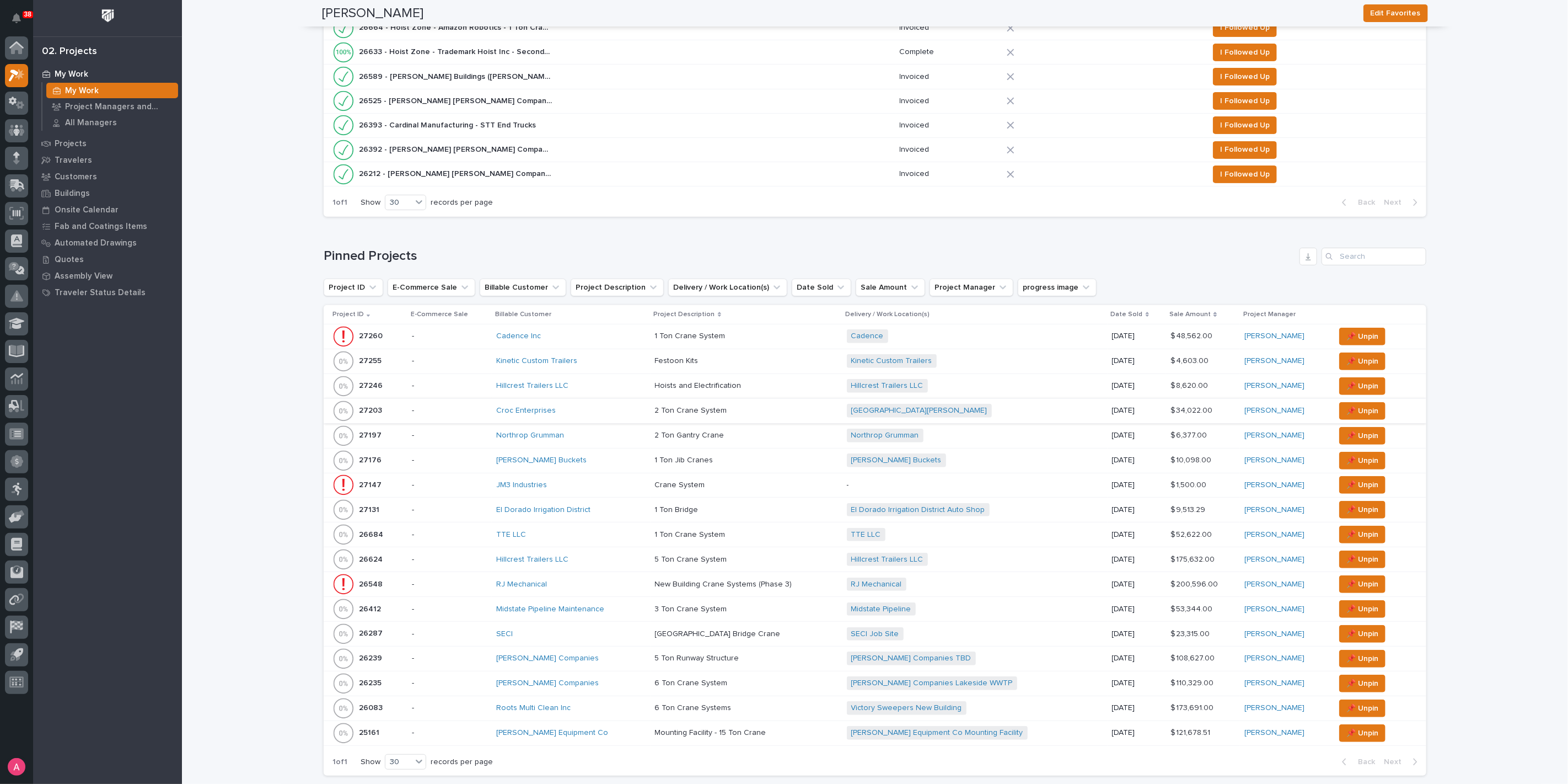
scroll to position [245, 0]
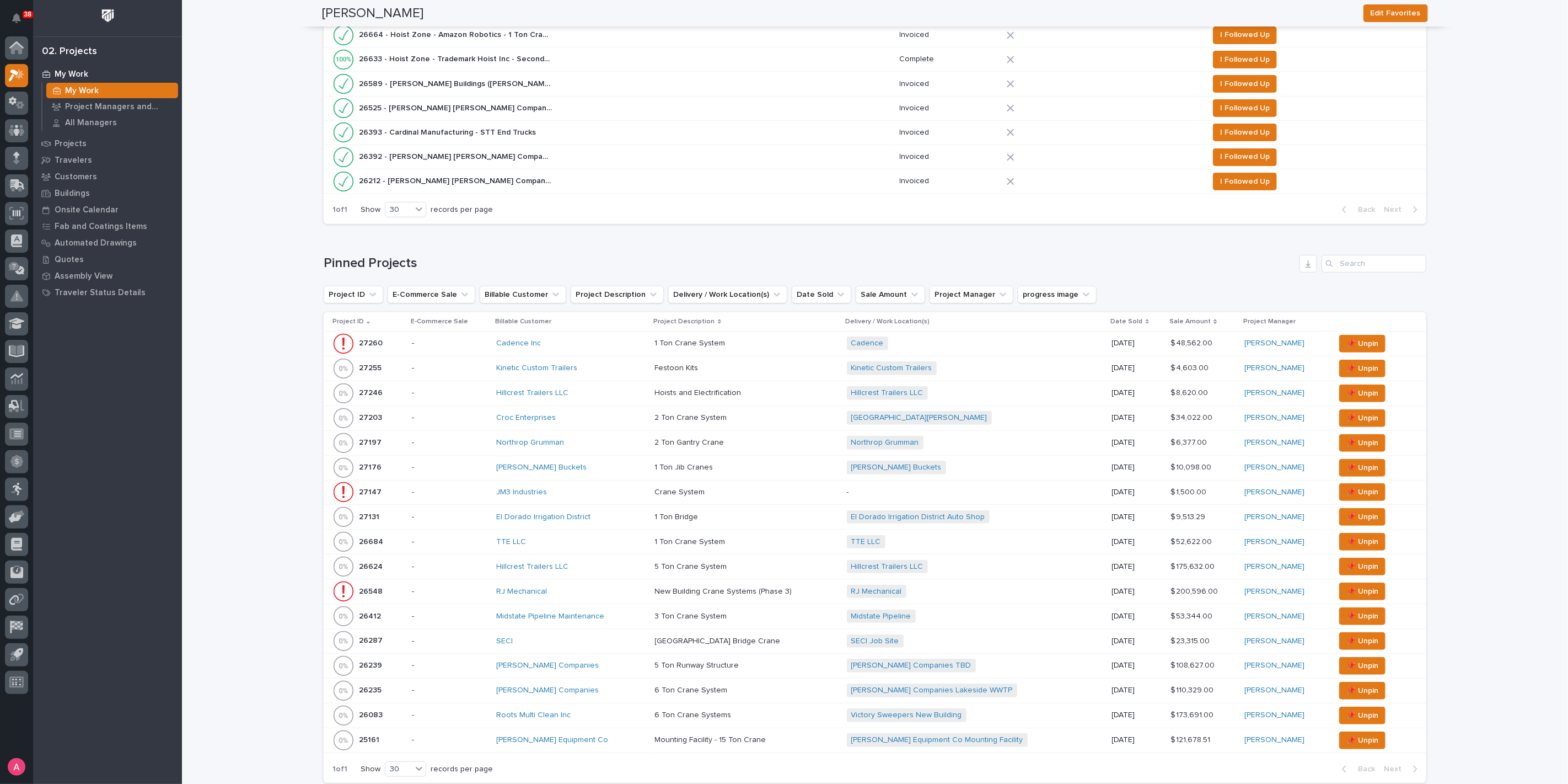
click at [605, 388] on div "Hillcrest Trailers LLC" at bounding box center [572, 393] width 150 height 10
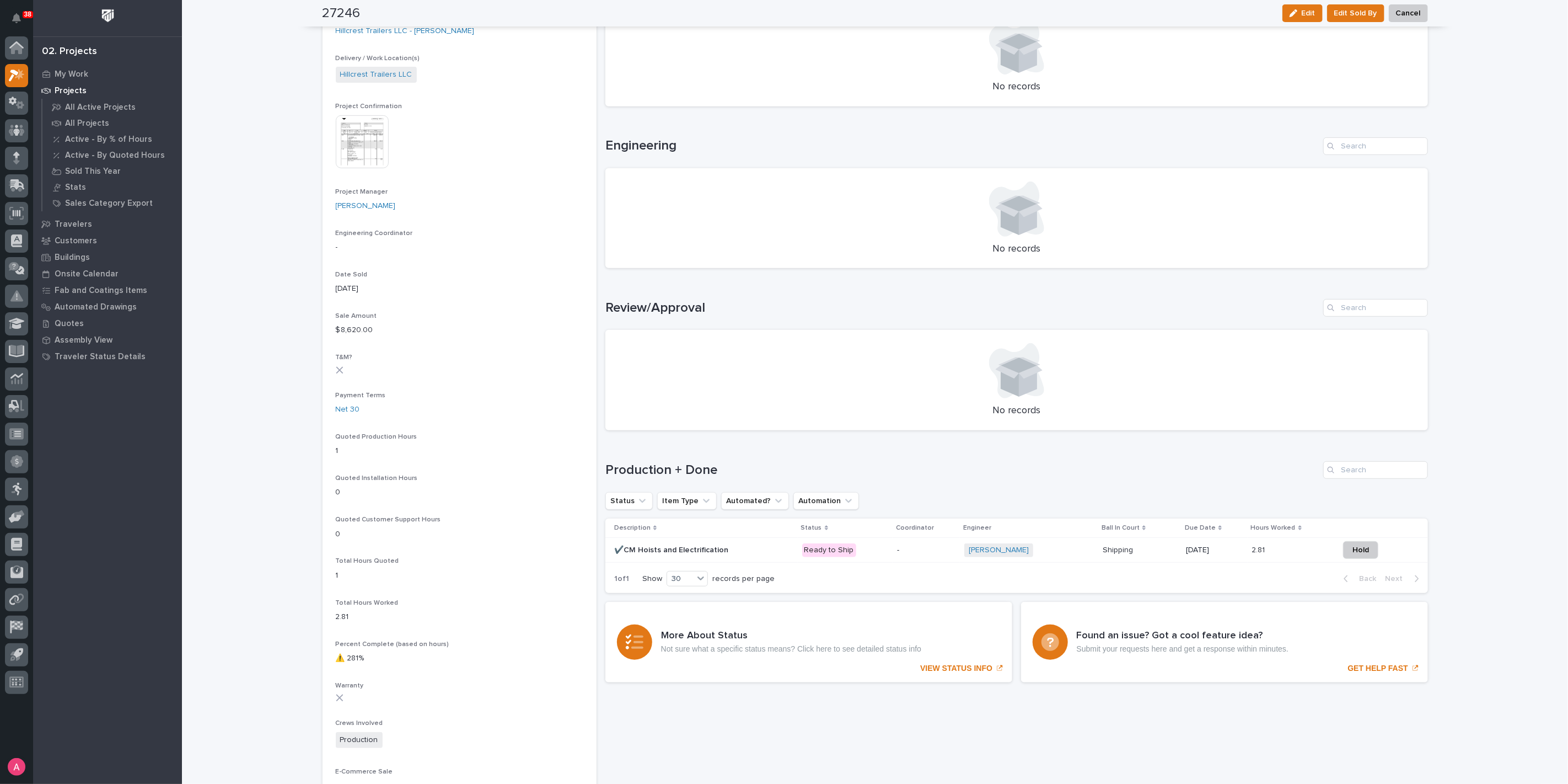
scroll to position [367, 0]
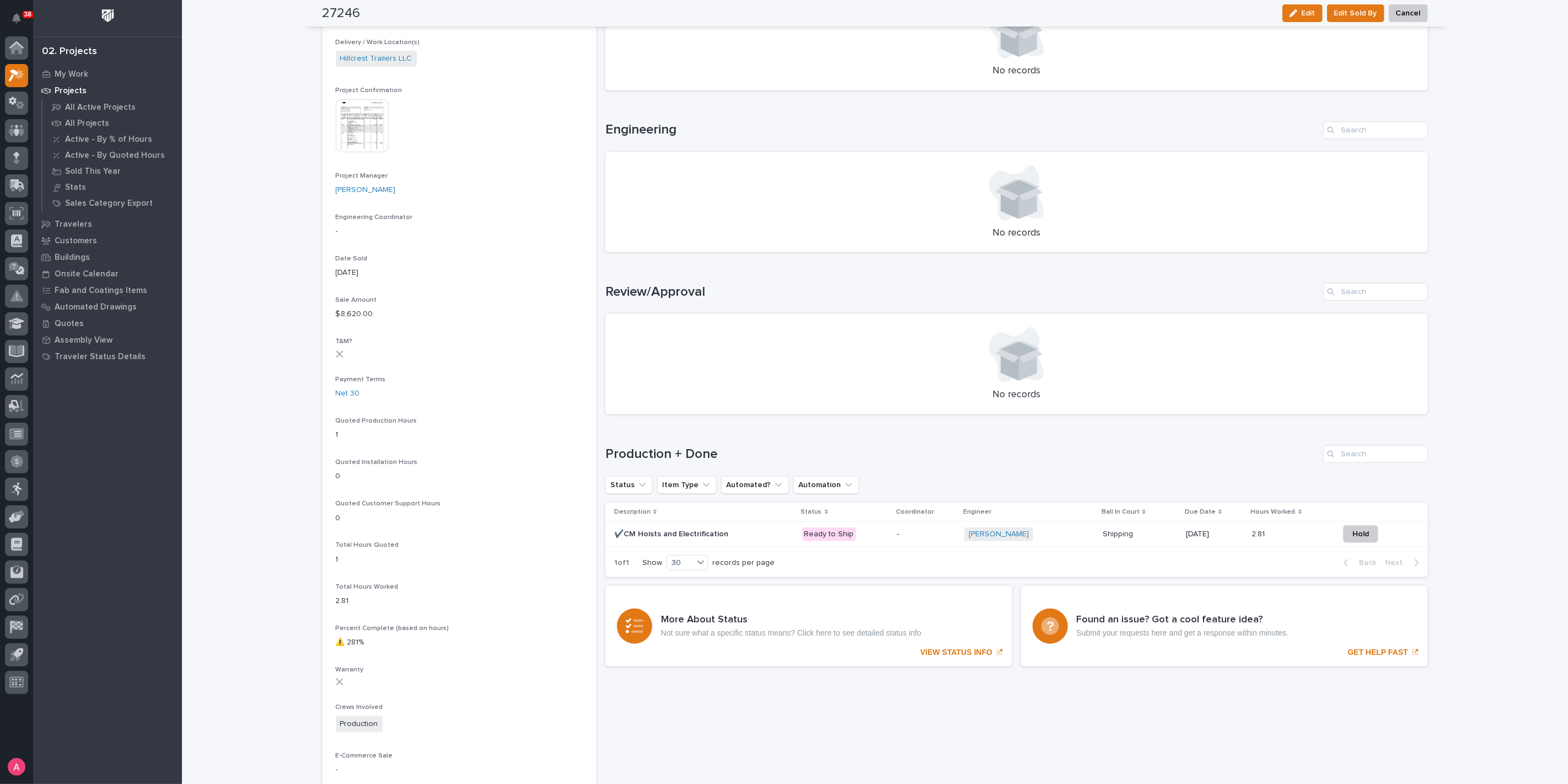
click at [897, 535] on p "-" at bounding box center [926, 534] width 58 height 10
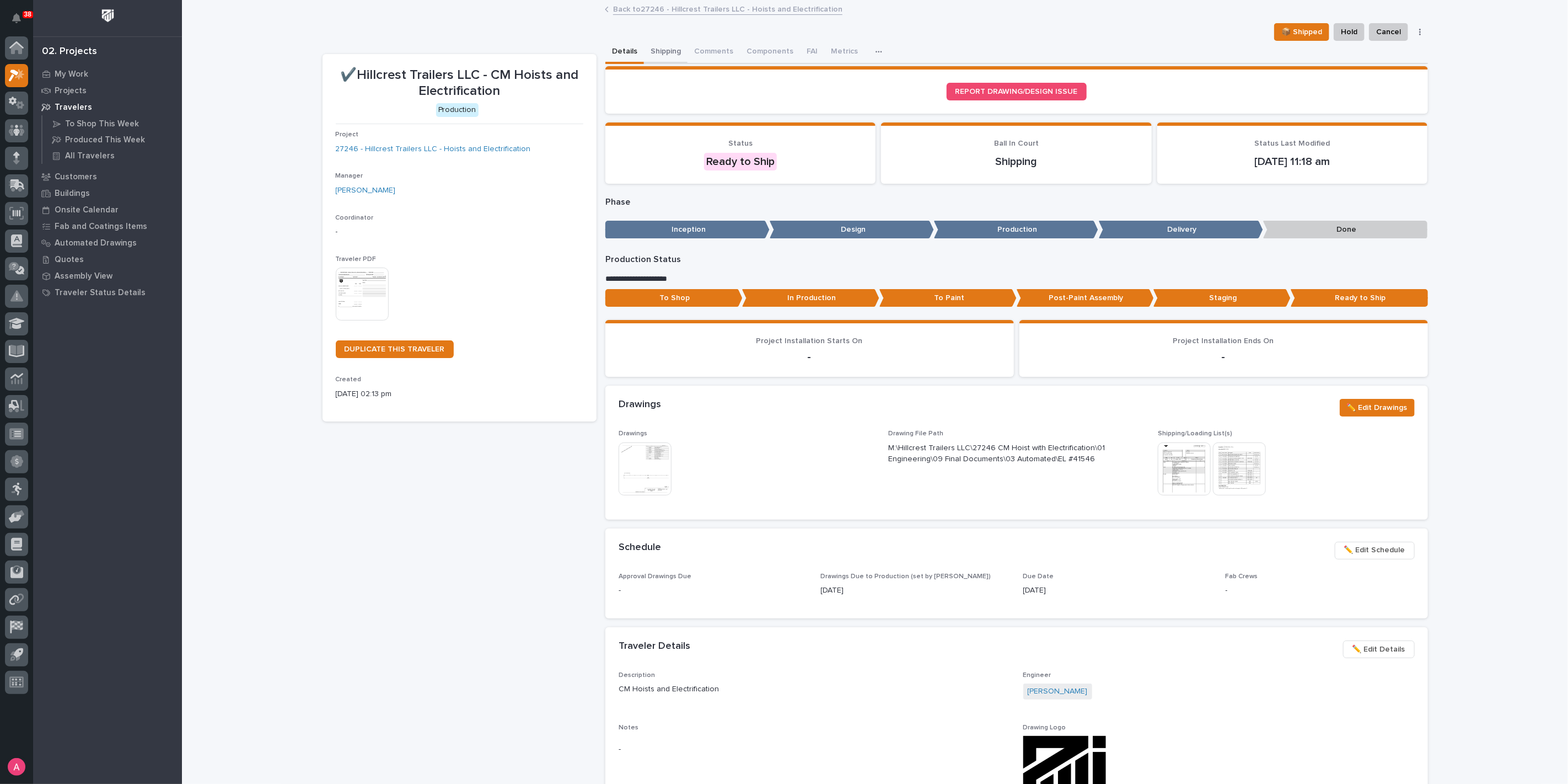
click at [662, 49] on button "Shipping" at bounding box center [666, 52] width 44 height 23
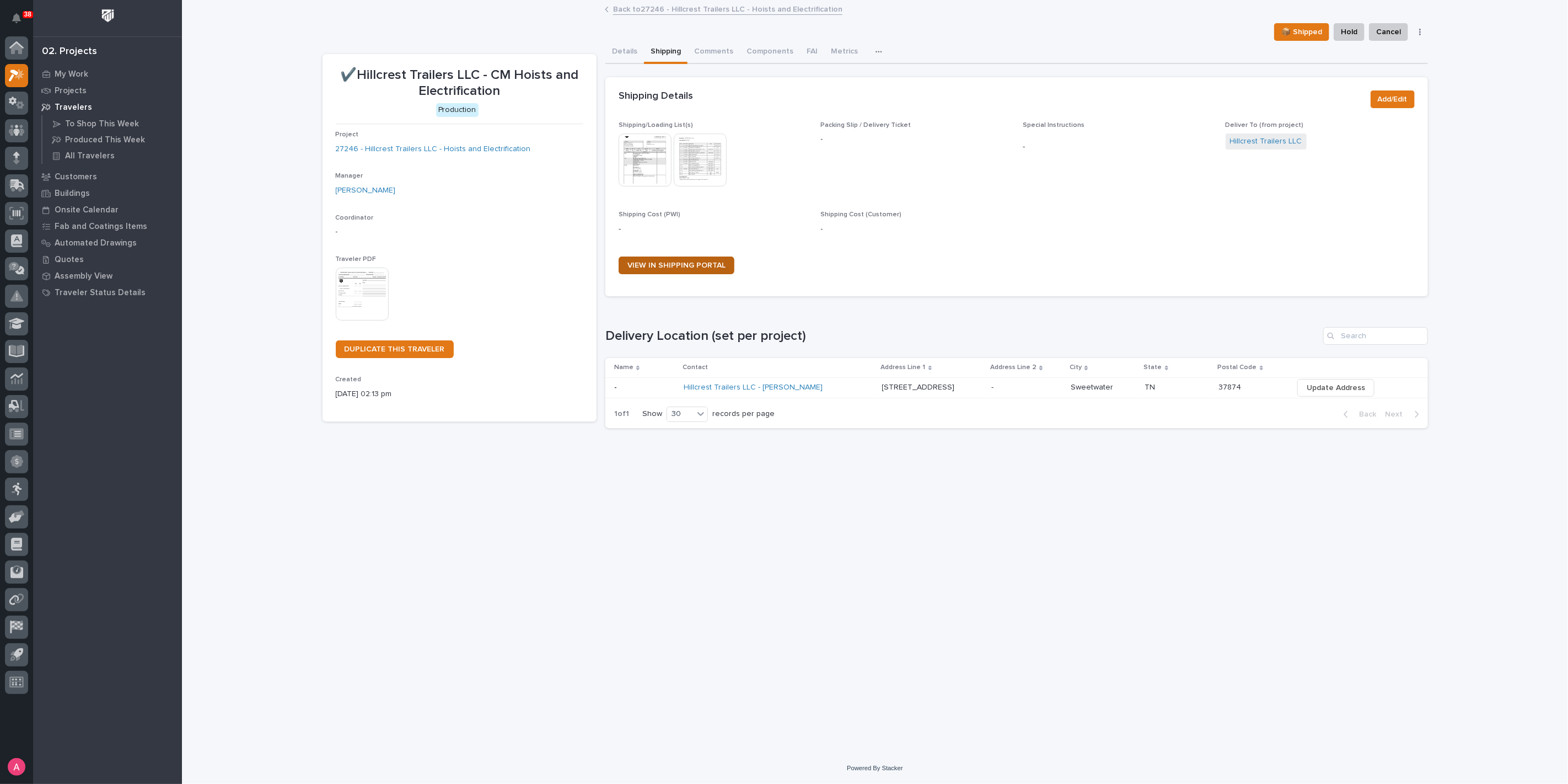
click at [687, 261] on link "VIEW IN SHIPPING PORTAL" at bounding box center [676, 265] width 116 height 18
click at [677, 9] on link "Back to 27246 - Hillcrest Trailers LLC - Hoists and Electrification" at bounding box center [728, 8] width 229 height 12
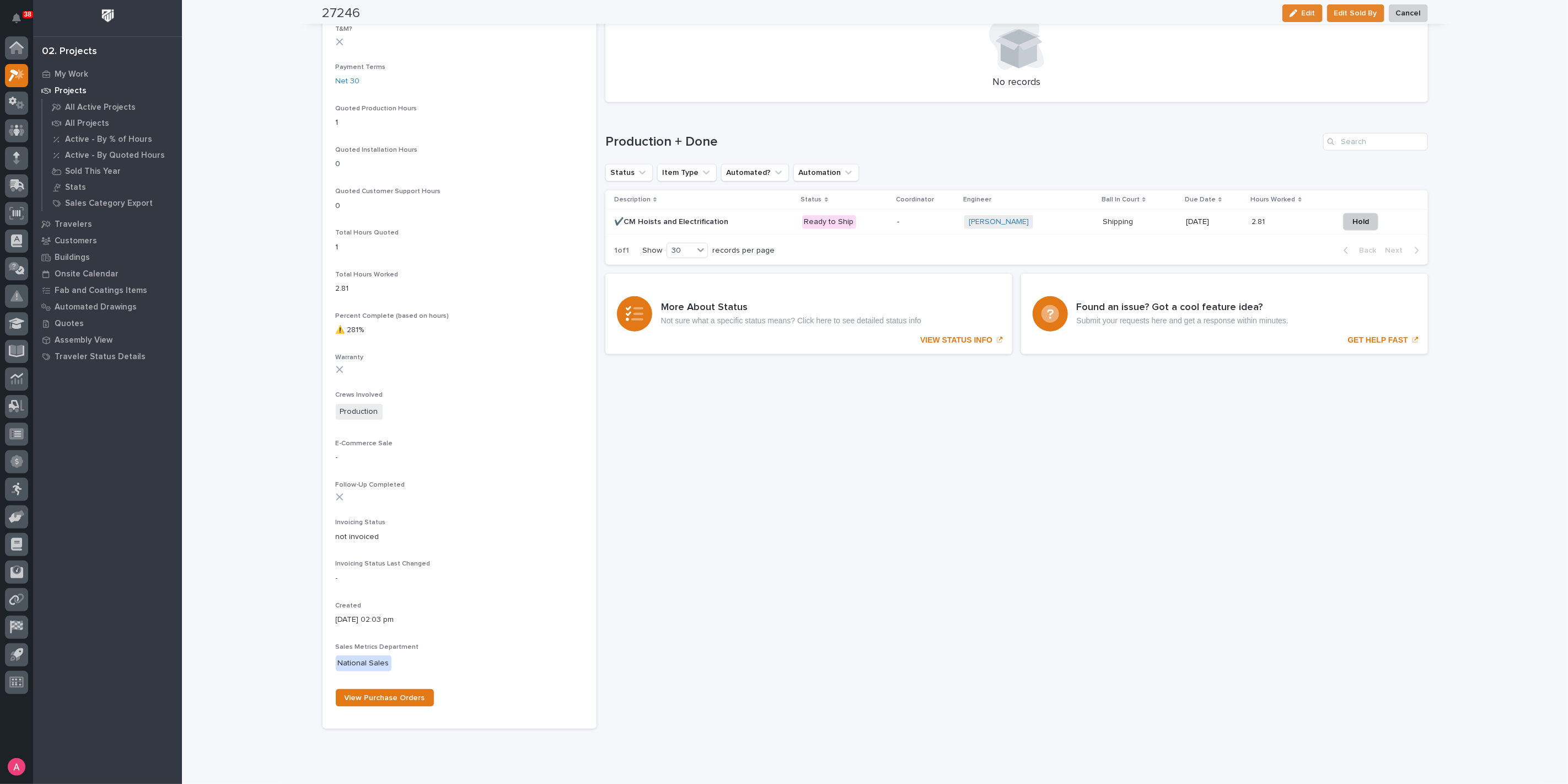
scroll to position [710, 0]
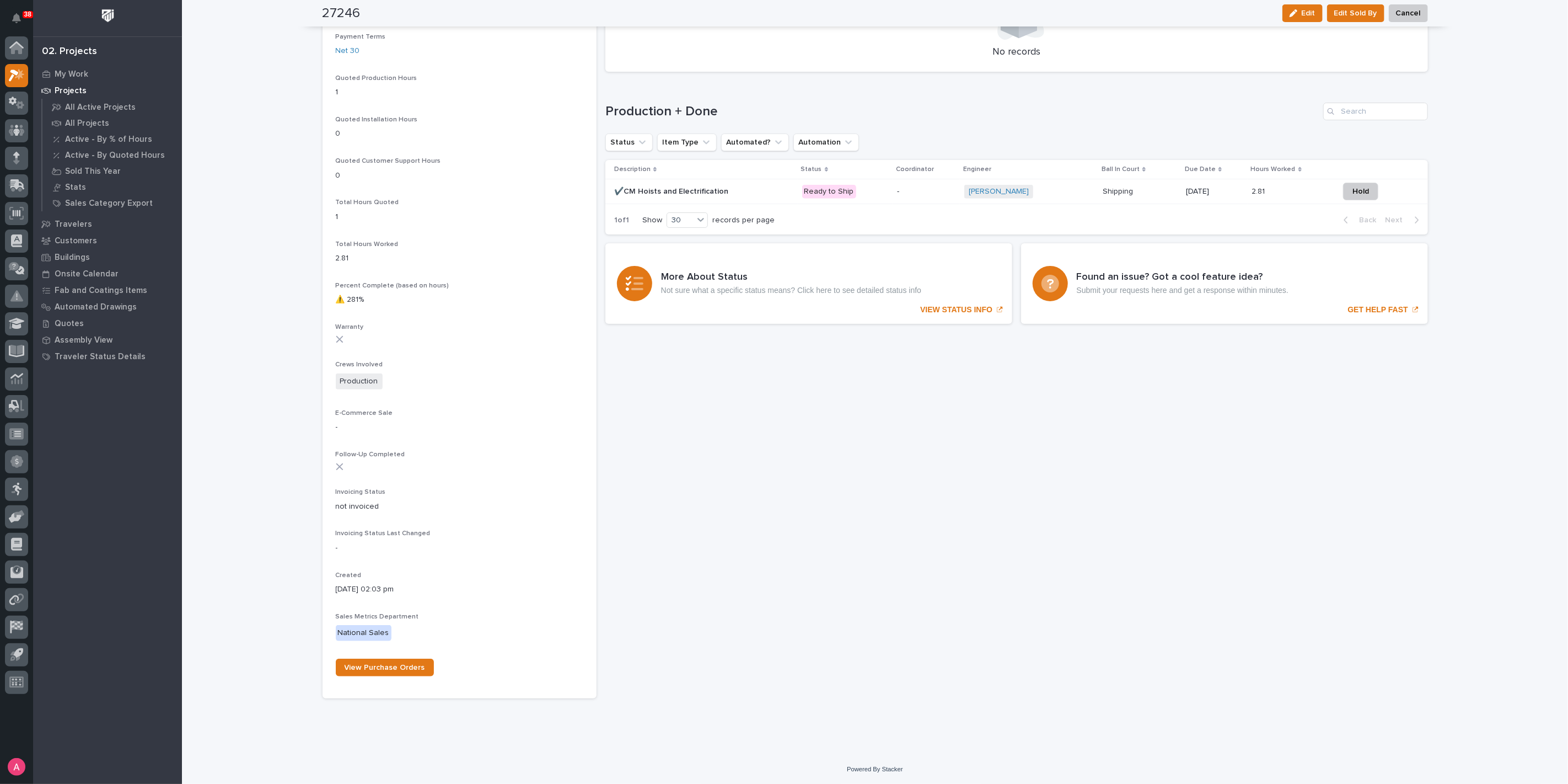
click at [744, 195] on p at bounding box center [704, 191] width 179 height 10
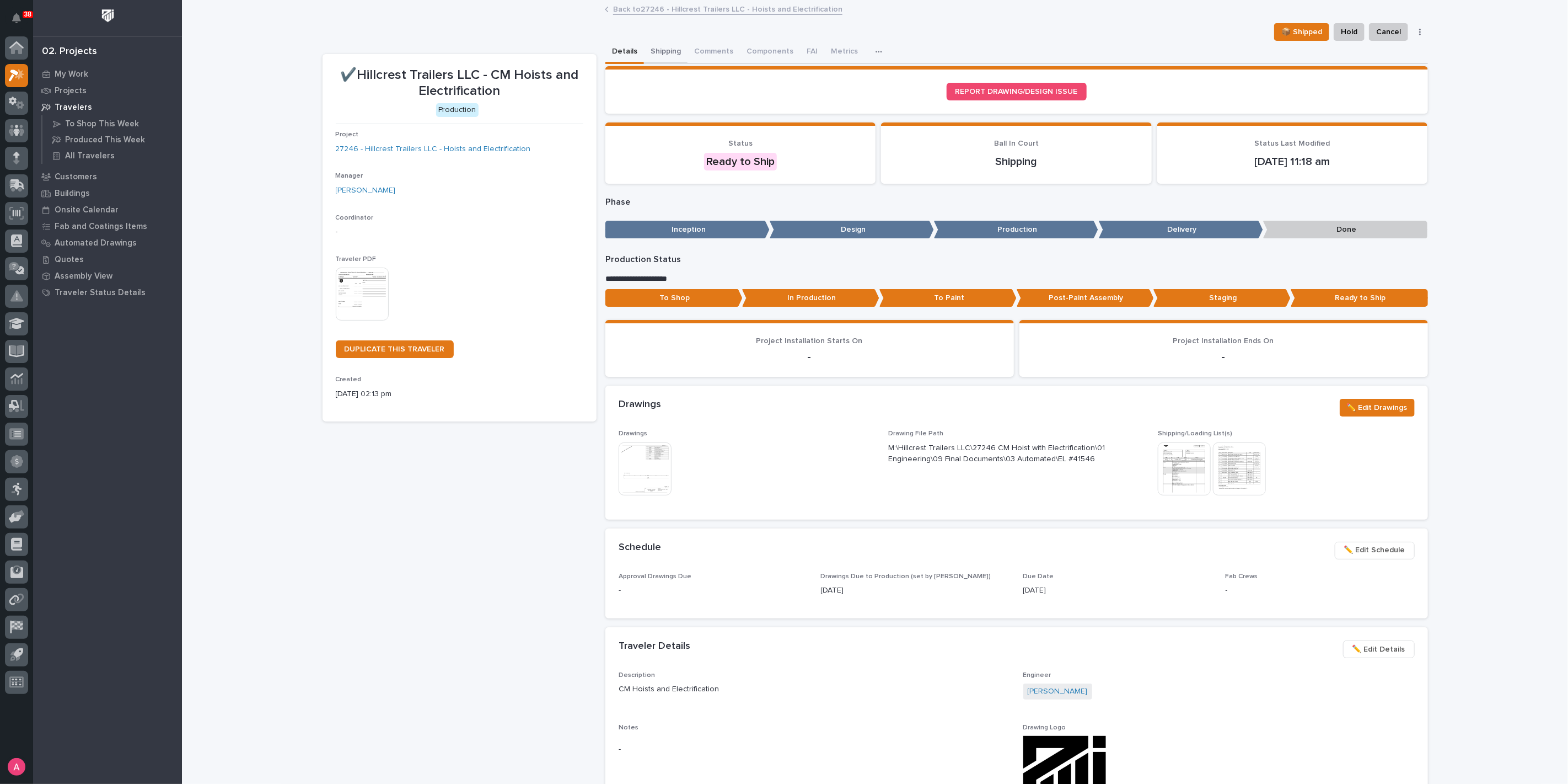
click at [667, 46] on button "Shipping" at bounding box center [666, 52] width 44 height 23
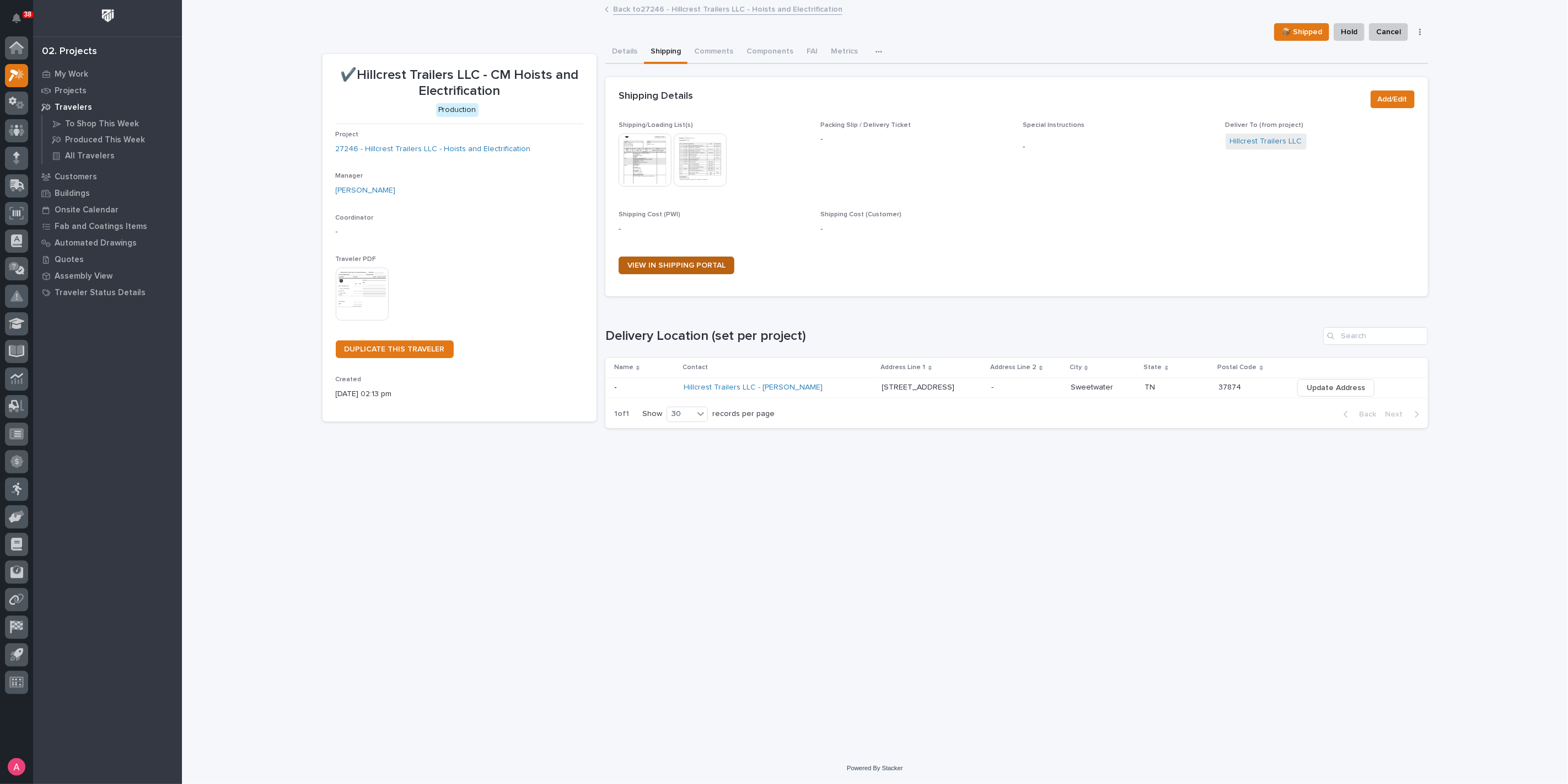
click at [676, 271] on link "VIEW IN SHIPPING PORTAL" at bounding box center [676, 265] width 116 height 18
click at [644, 6] on link "Back to 27246 - Hillcrest Trailers LLC - Hoists and Electrification" at bounding box center [728, 8] width 229 height 12
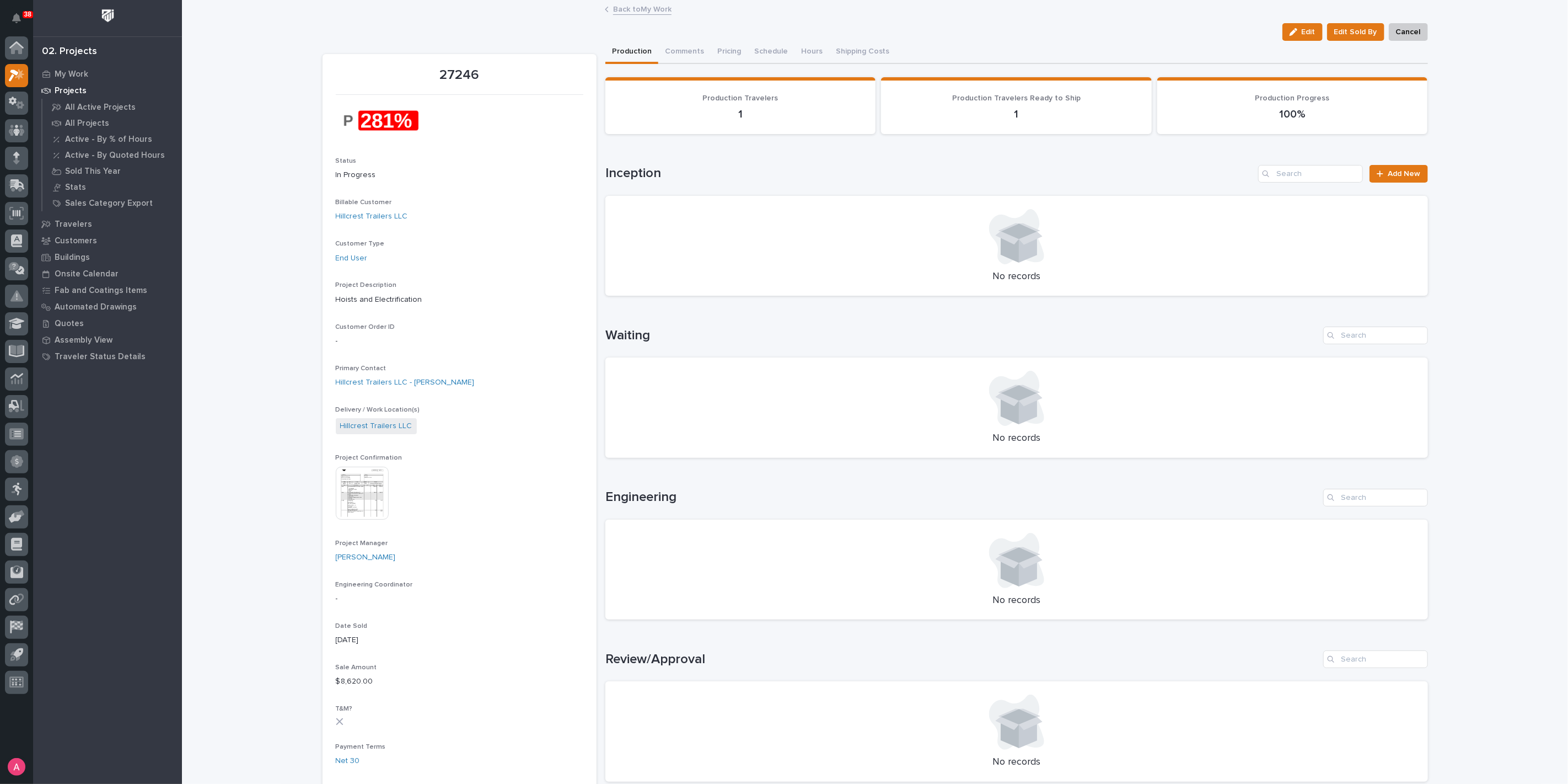
click at [654, 178] on h1 "Inception" at bounding box center [930, 173] width 649 height 16
drag, startPoint x: 645, startPoint y: 335, endPoint x: 696, endPoint y: 328, distance: 51.5
click at [607, 333] on h1 "Waiting" at bounding box center [962, 335] width 714 height 16
click at [736, 328] on h1 "Waiting" at bounding box center [962, 335] width 714 height 16
click at [734, 331] on h1 "Waiting" at bounding box center [962, 335] width 714 height 16
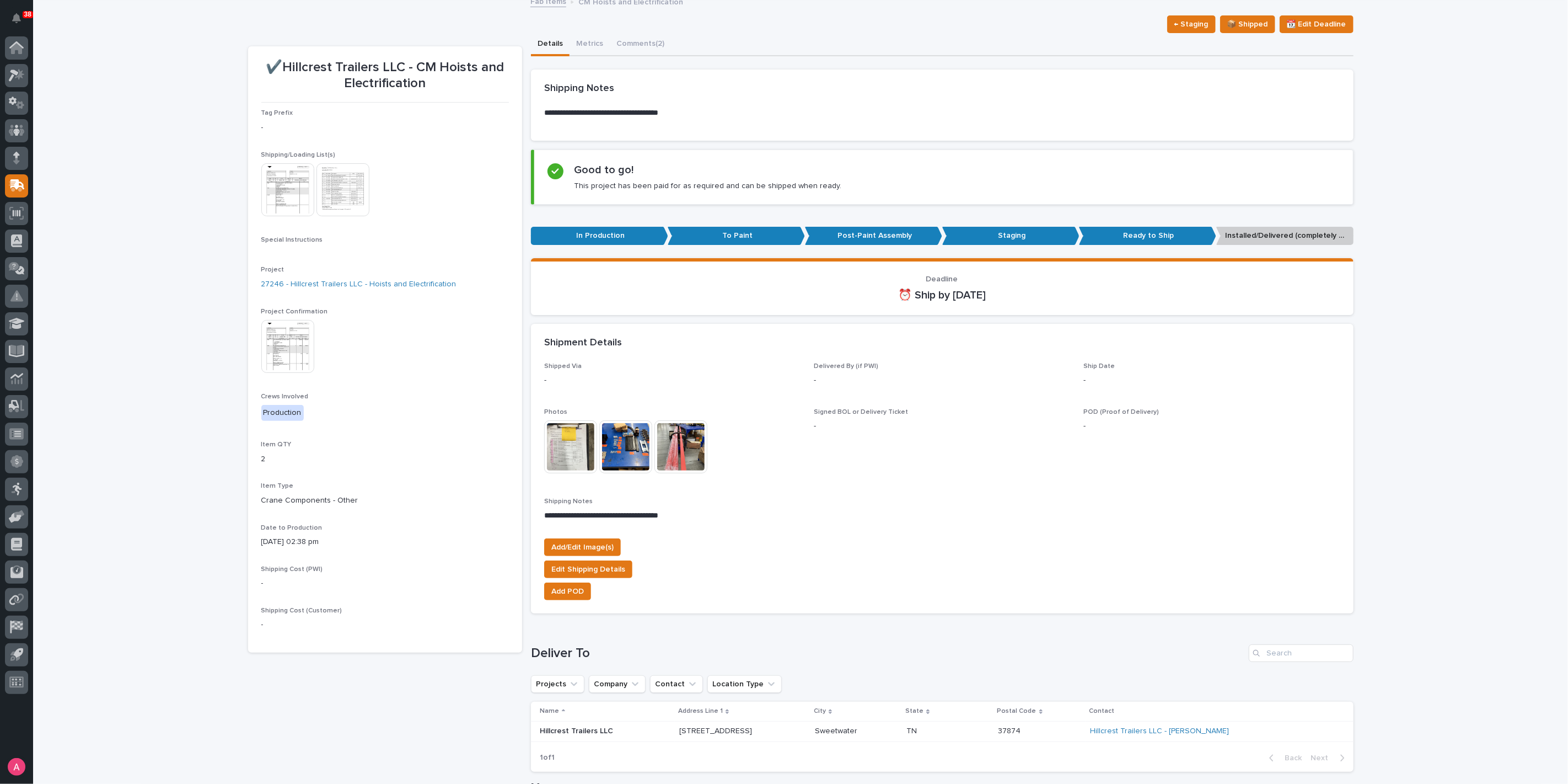
scroll to position [184, 0]
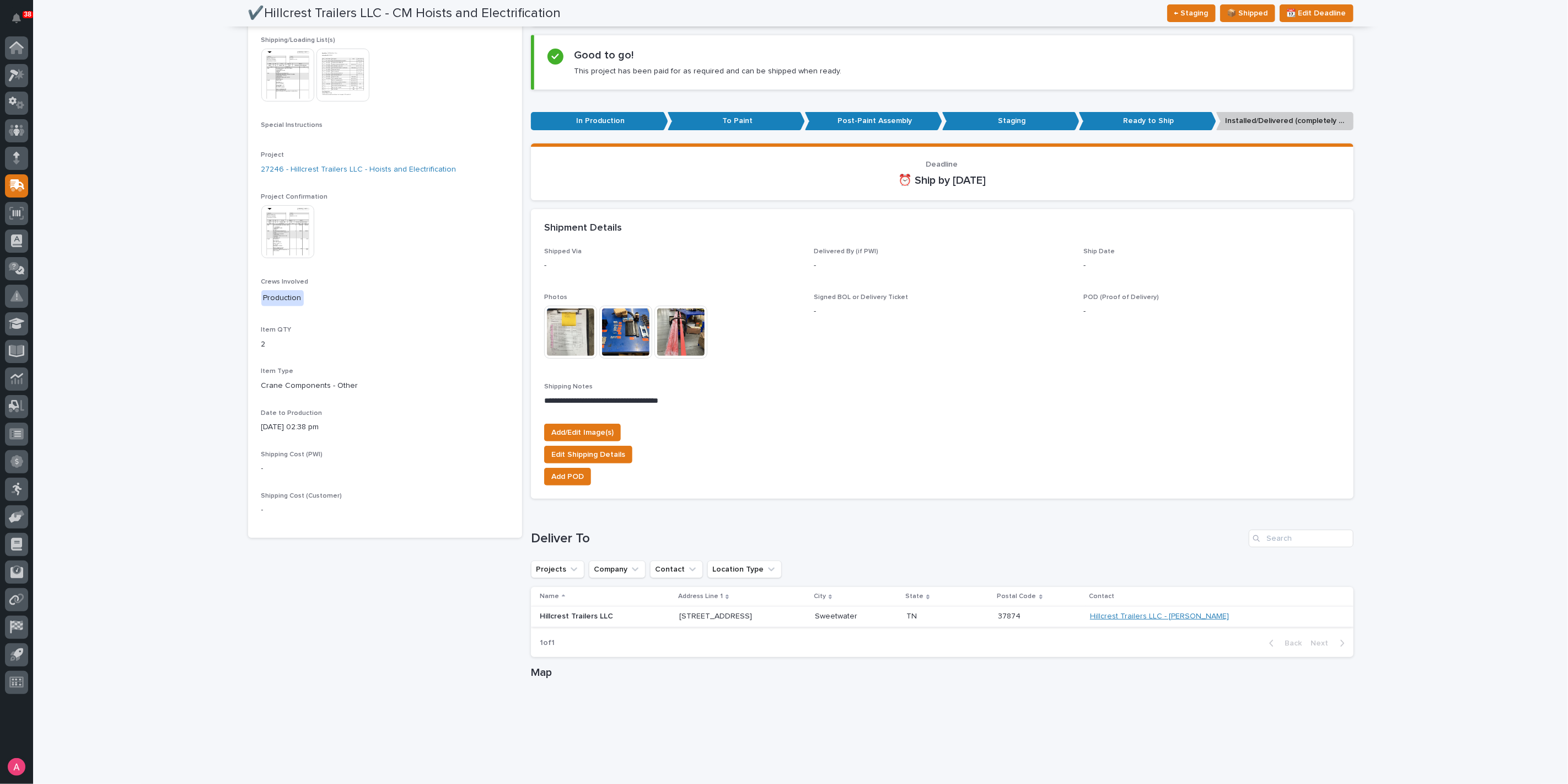
click at [1133, 614] on link "Hillcrest Trailers LLC - [PERSON_NAME]" at bounding box center [1160, 617] width 139 height 10
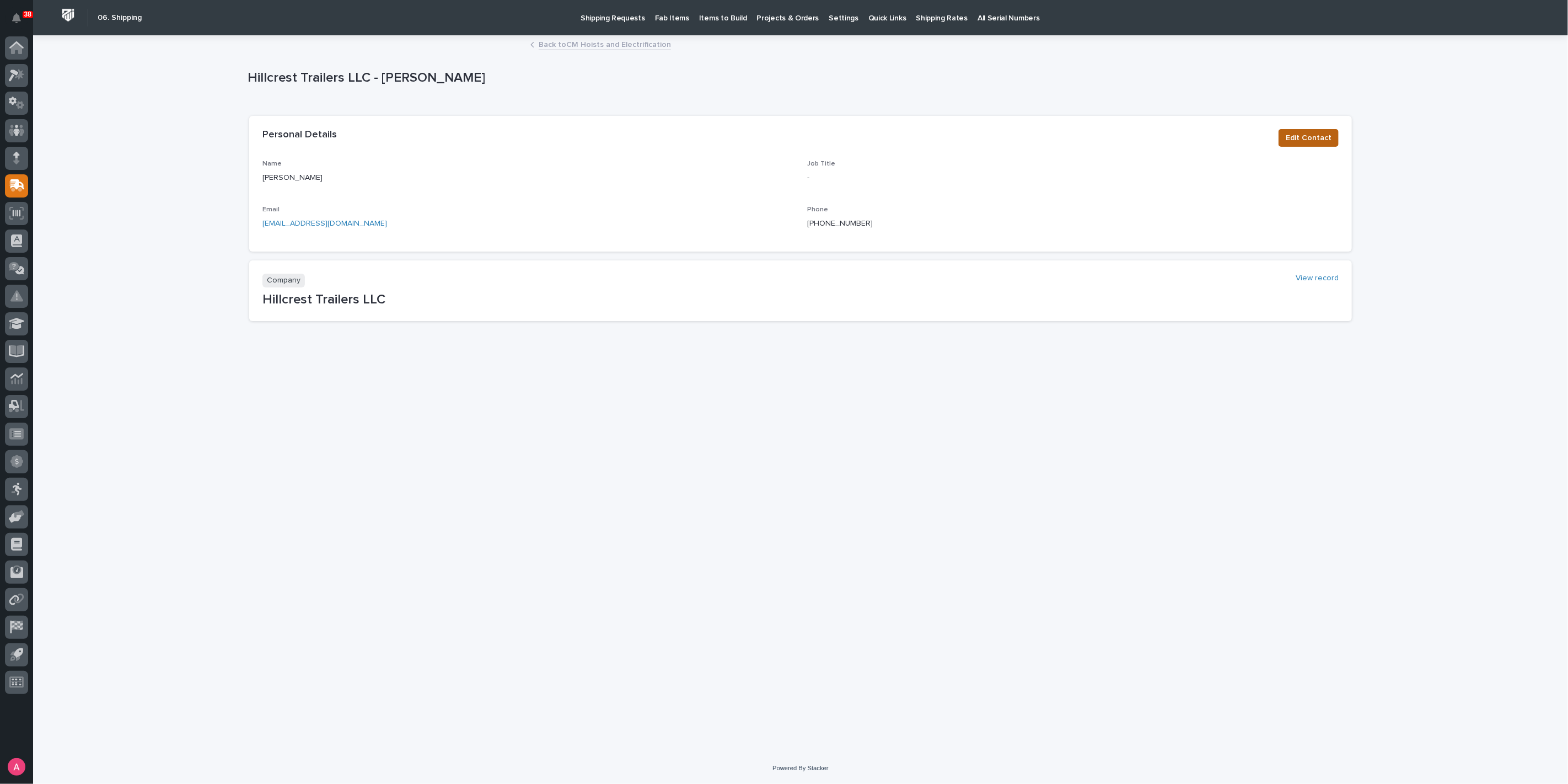
click at [1310, 131] on span "Edit Contact" at bounding box center [1309, 138] width 46 height 13
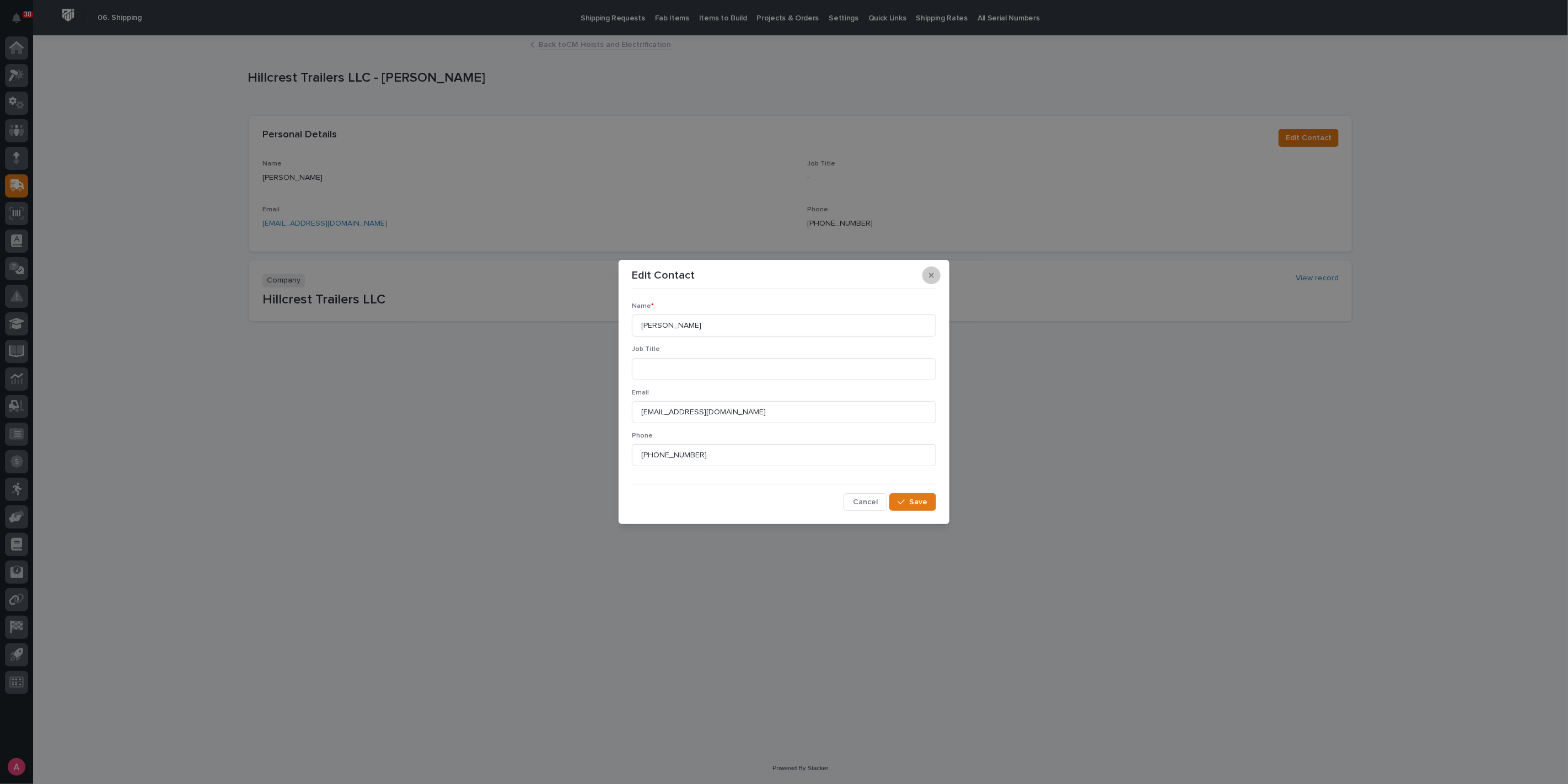
click at [930, 282] on button "button" at bounding box center [931, 275] width 18 height 18
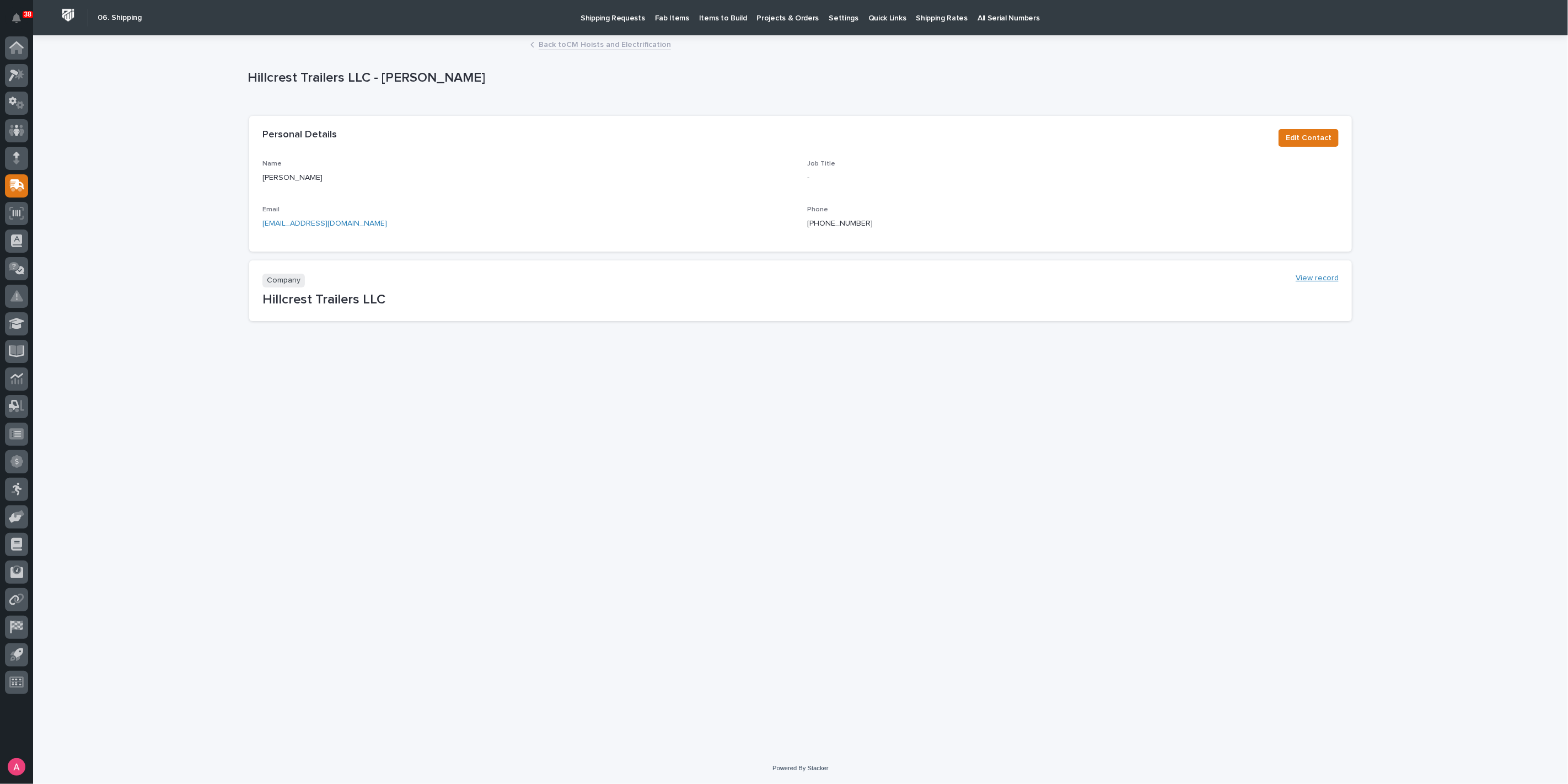
click at [1324, 279] on link "View record" at bounding box center [1317, 278] width 43 height 10
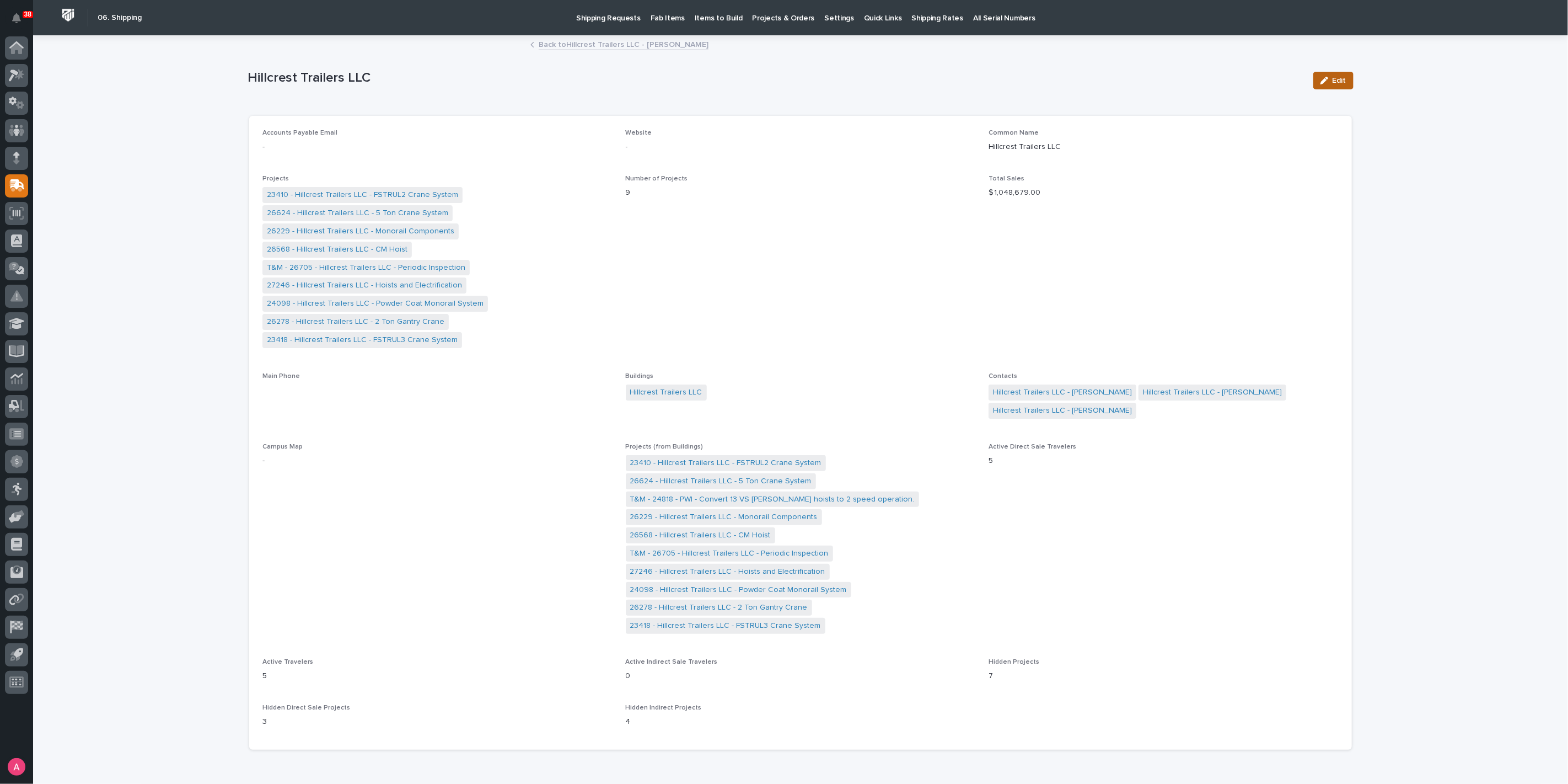
click at [1325, 88] on button "Edit" at bounding box center [1334, 80] width 40 height 18
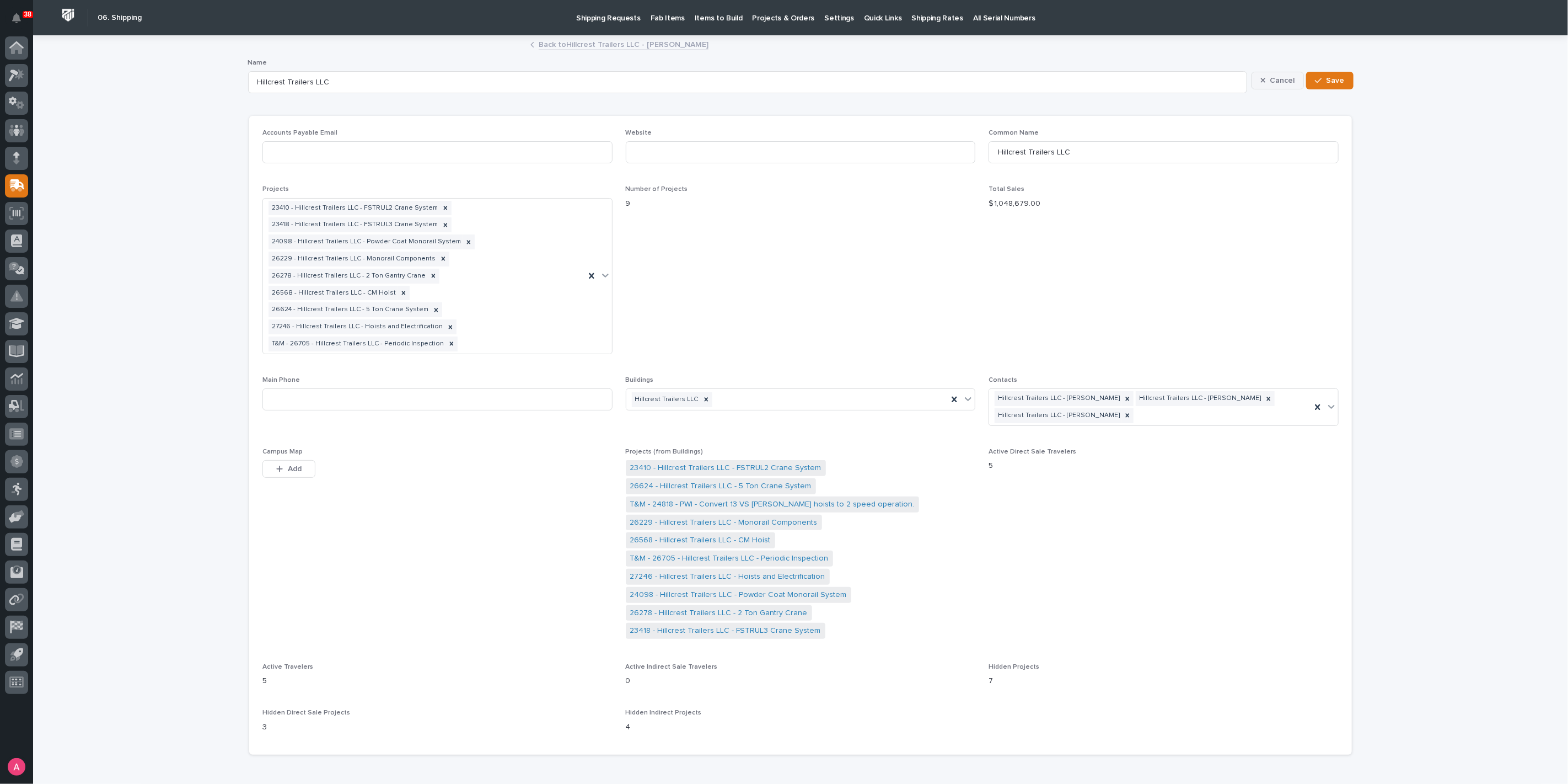
click at [1270, 71] on button "Cancel" at bounding box center [1279, 80] width 53 height 18
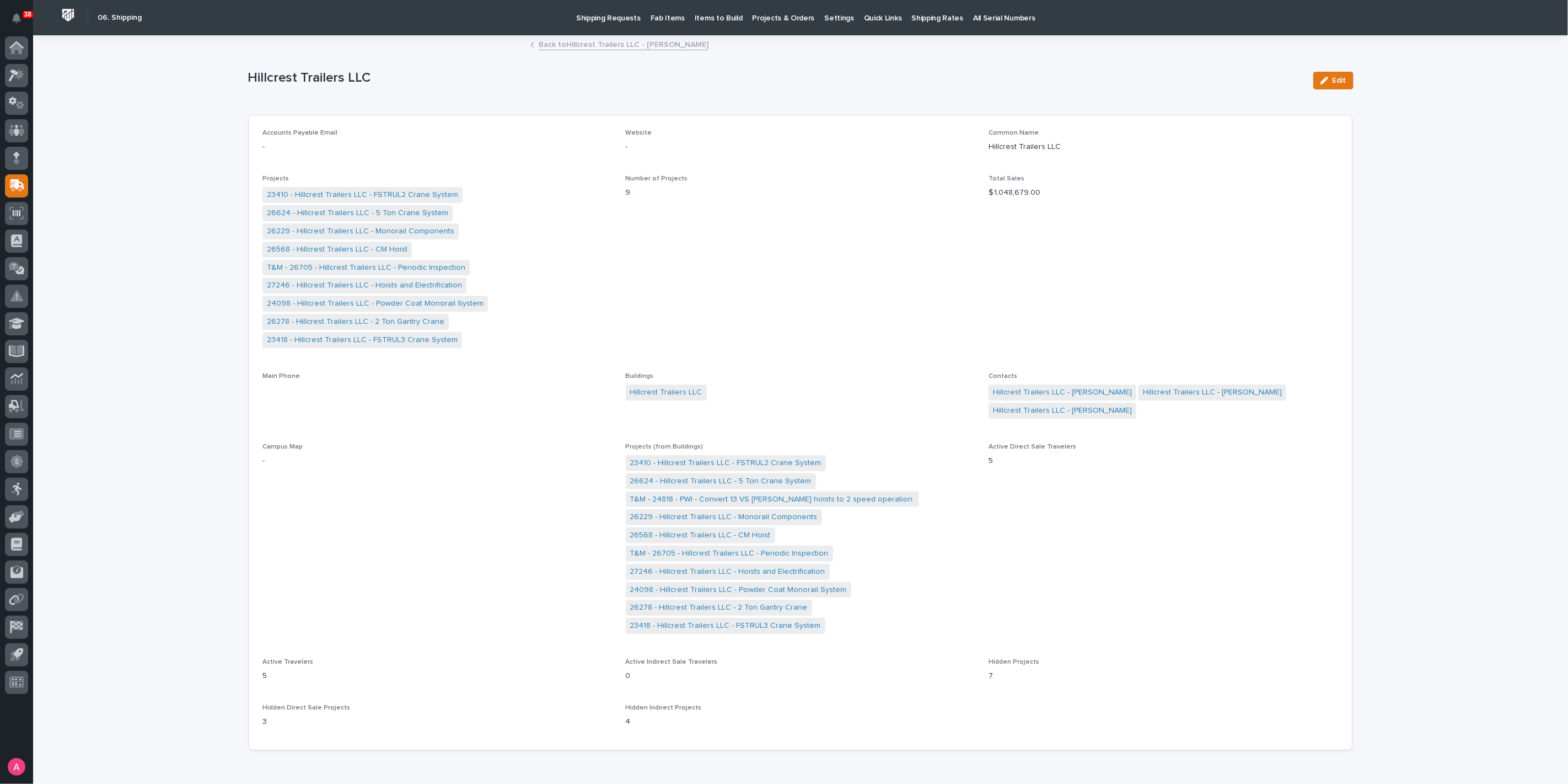
click at [576, 48] on link "Back to Hillcrest Trailers LLC - Baily Turner" at bounding box center [623, 43] width 170 height 12
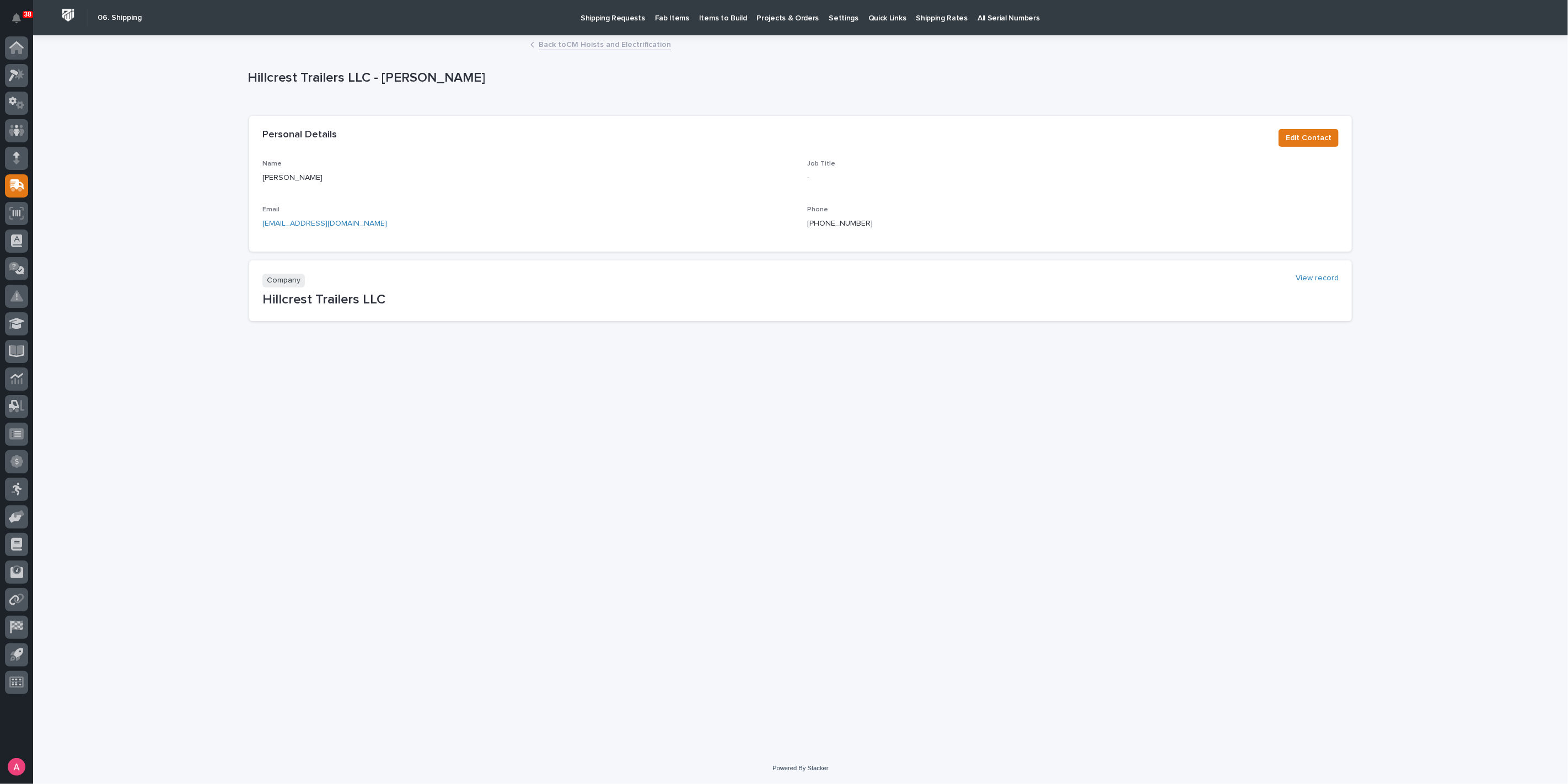
click at [556, 39] on link "Back to CM Hoists and Electrification" at bounding box center [604, 43] width 132 height 12
